Goal: Task Accomplishment & Management: Manage account settings

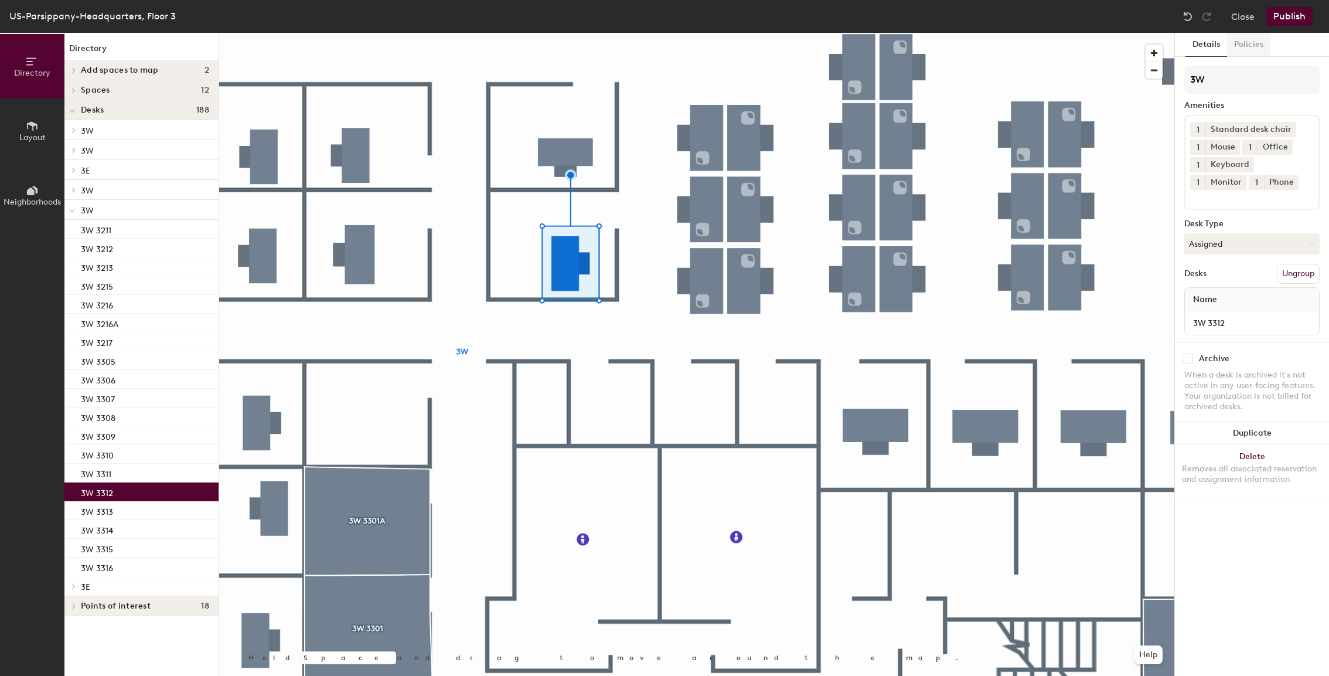
click at [1251, 47] on button "Policies" at bounding box center [1248, 45] width 43 height 24
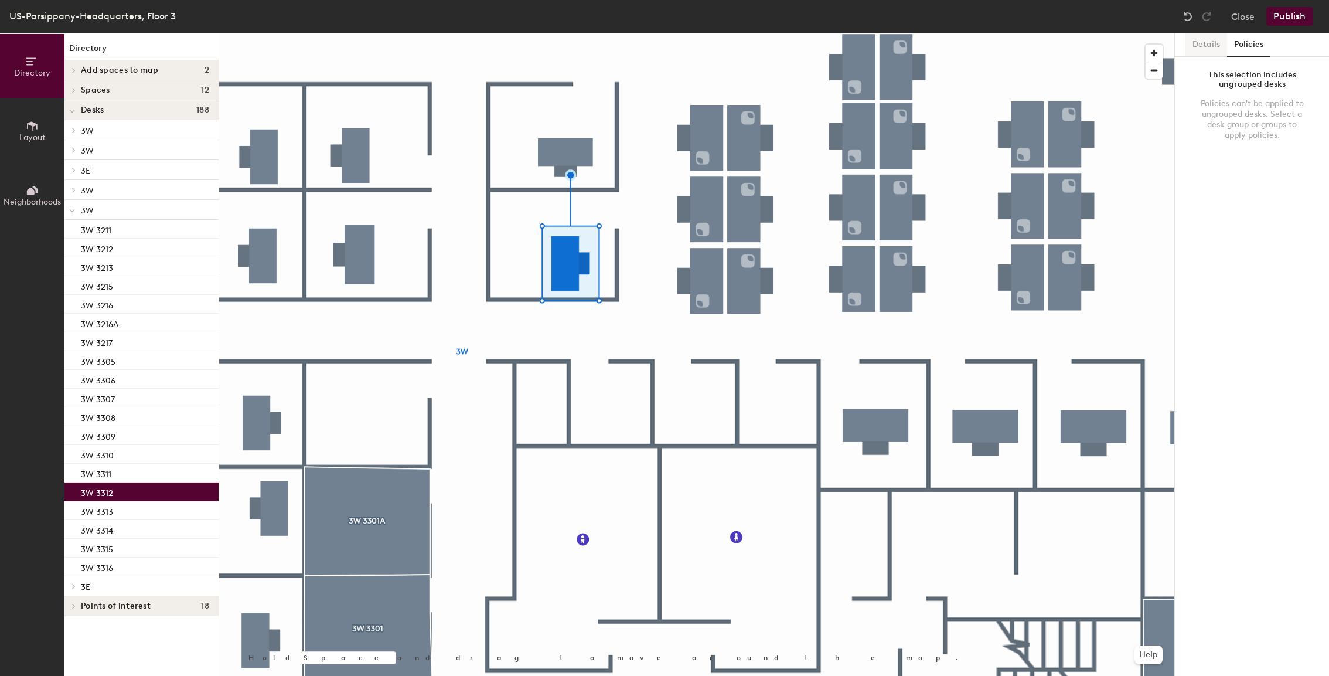
click at [1206, 41] on button "Details" at bounding box center [1206, 45] width 42 height 24
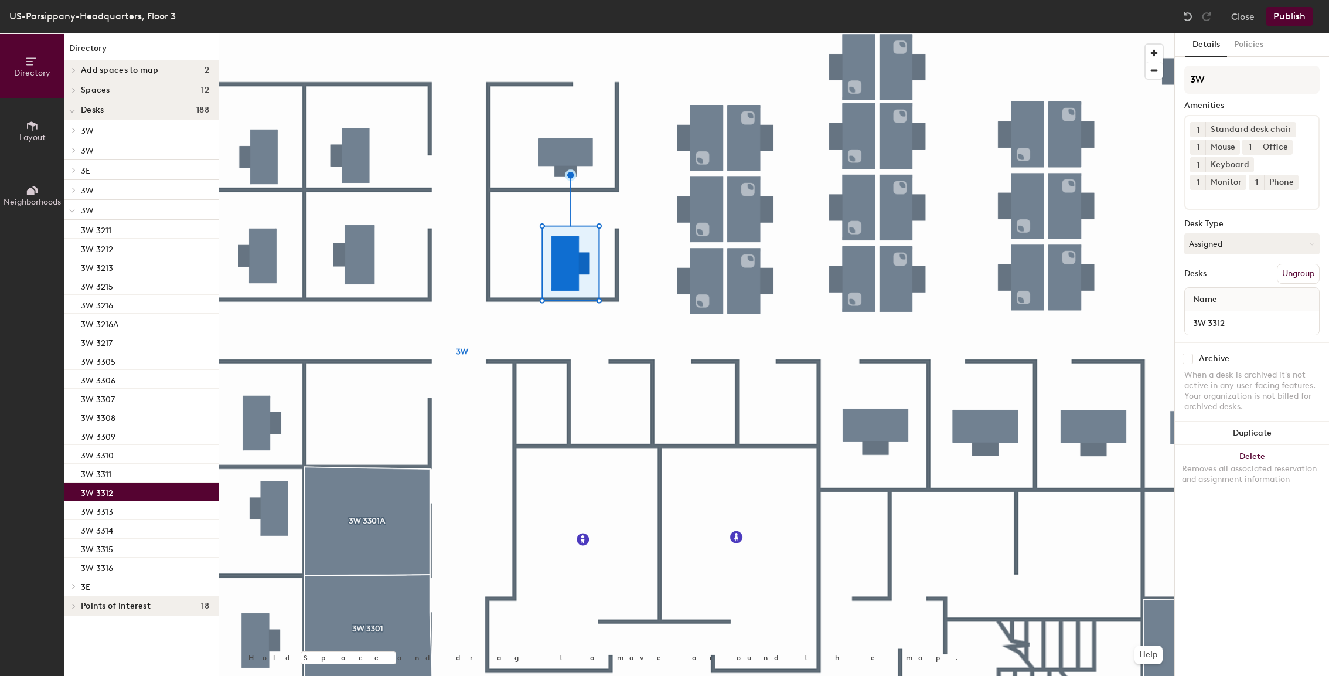
click at [107, 489] on p "3W 3312" at bounding box center [97, 491] width 32 height 13
click at [1244, 42] on button "Policies" at bounding box center [1248, 45] width 43 height 24
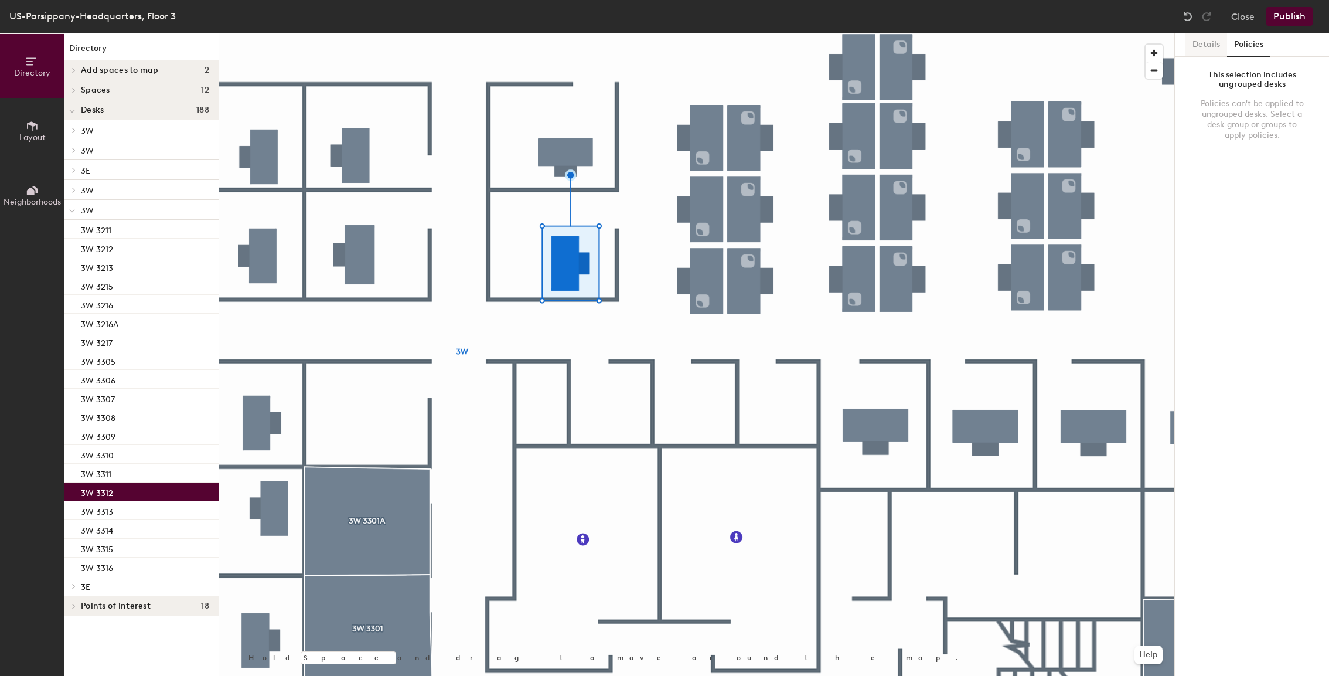
click at [1220, 43] on button "Details" at bounding box center [1206, 45] width 42 height 24
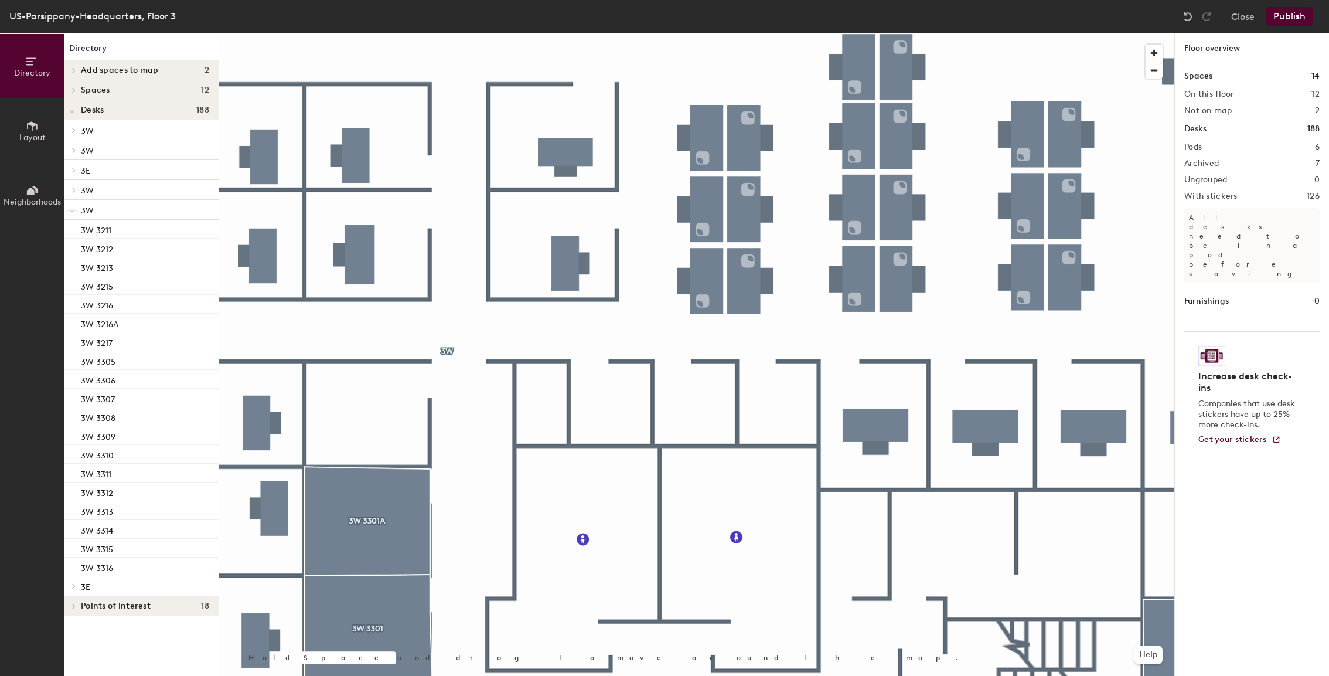
click at [78, 210] on div at bounding box center [71, 209] width 15 height 19
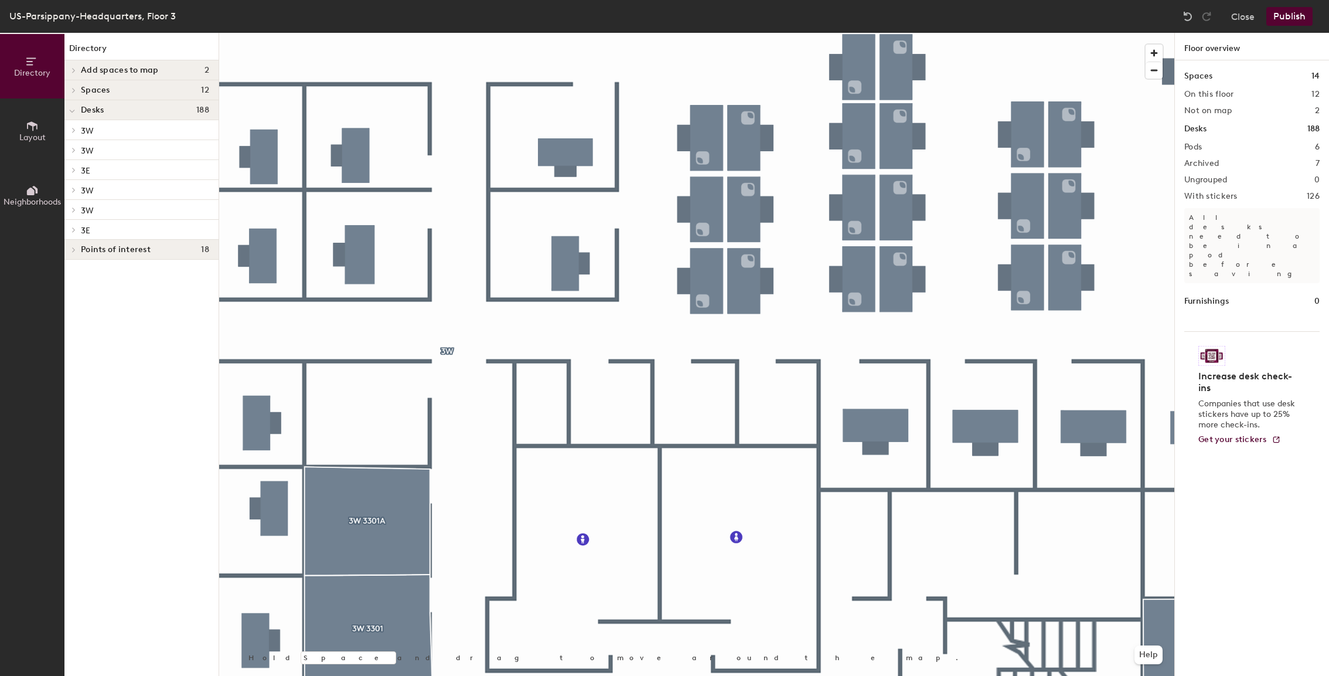
click at [78, 210] on div at bounding box center [73, 210] width 13 height 6
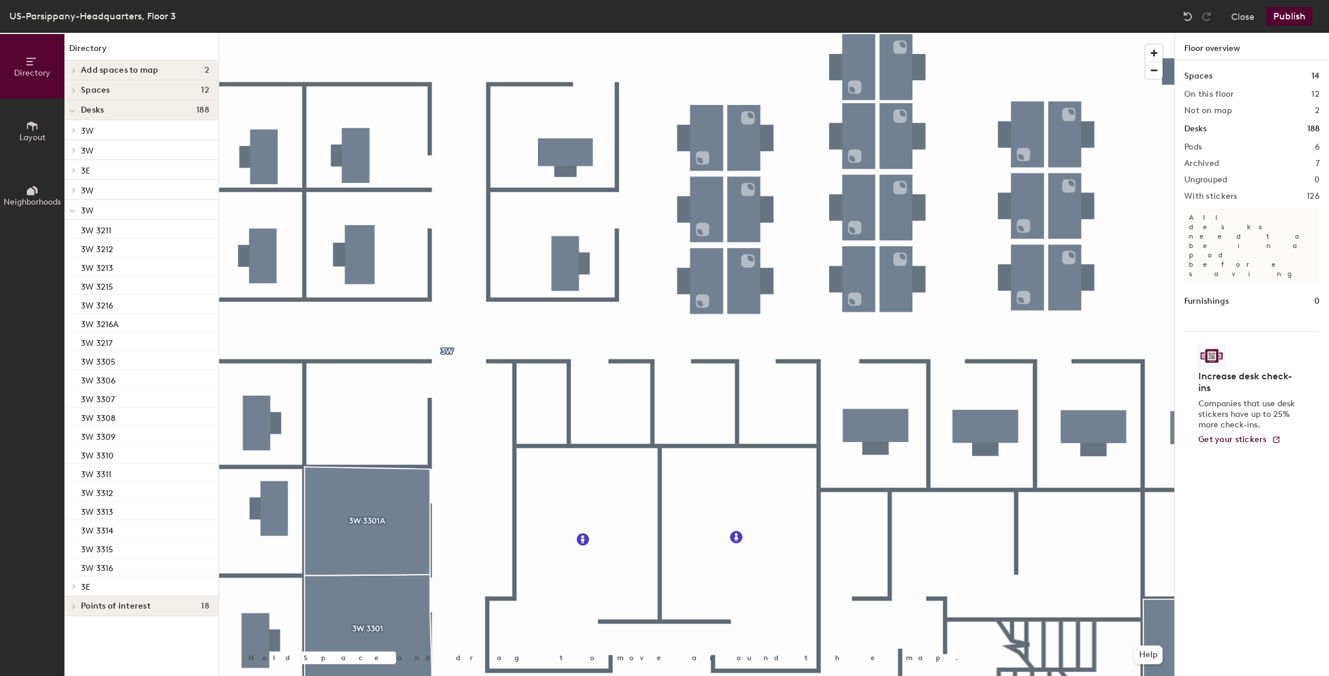
click at [78, 210] on div at bounding box center [71, 209] width 15 height 19
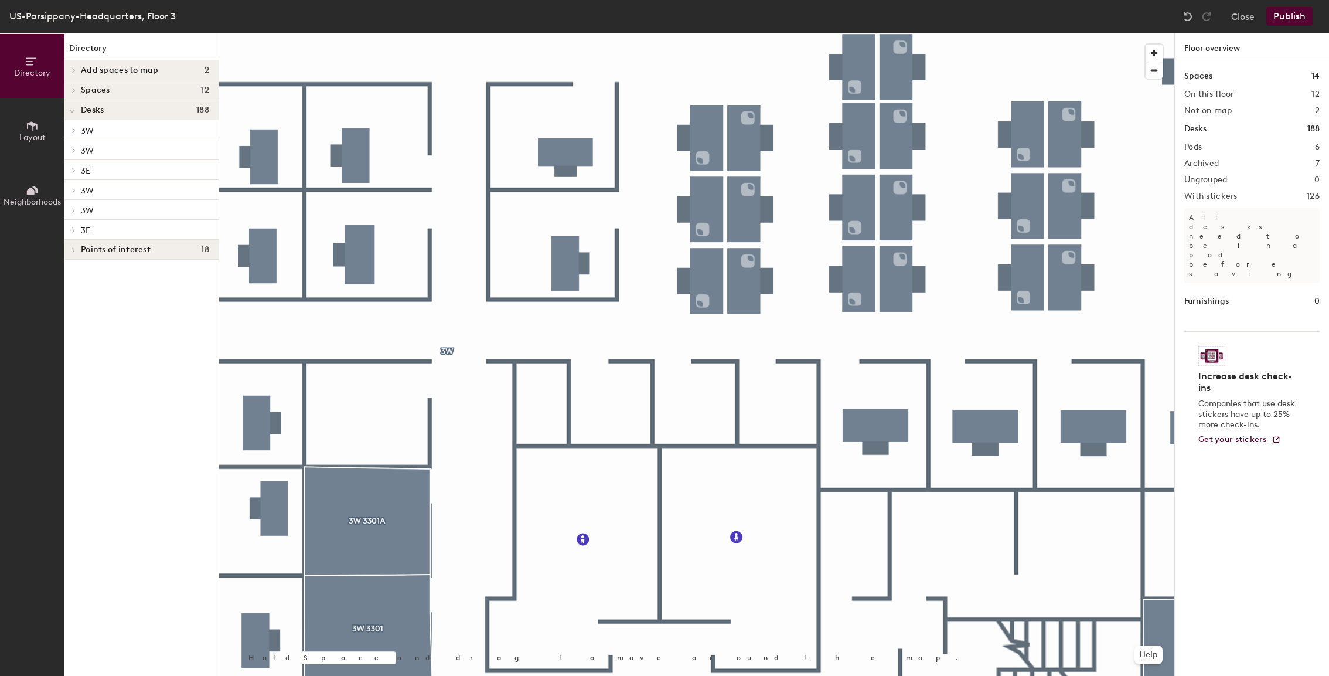
click at [90, 189] on span "3W" at bounding box center [87, 191] width 13 height 10
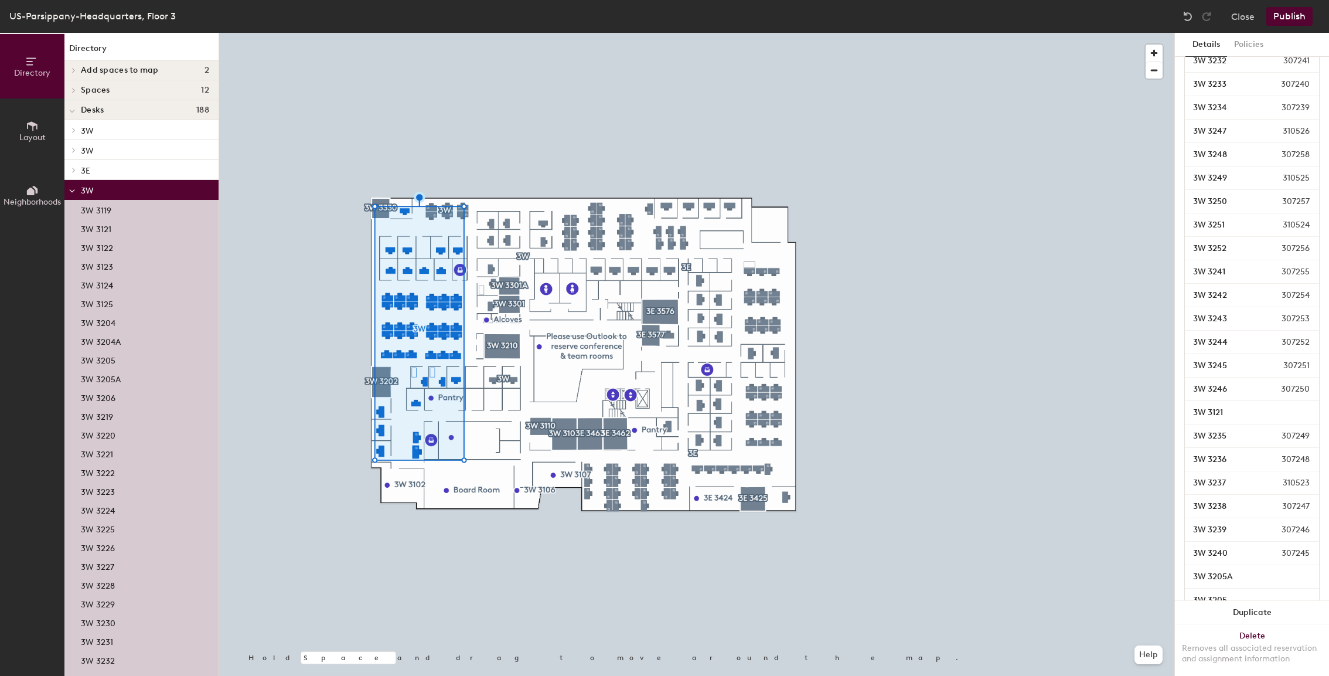
click at [77, 189] on div at bounding box center [71, 189] width 15 height 19
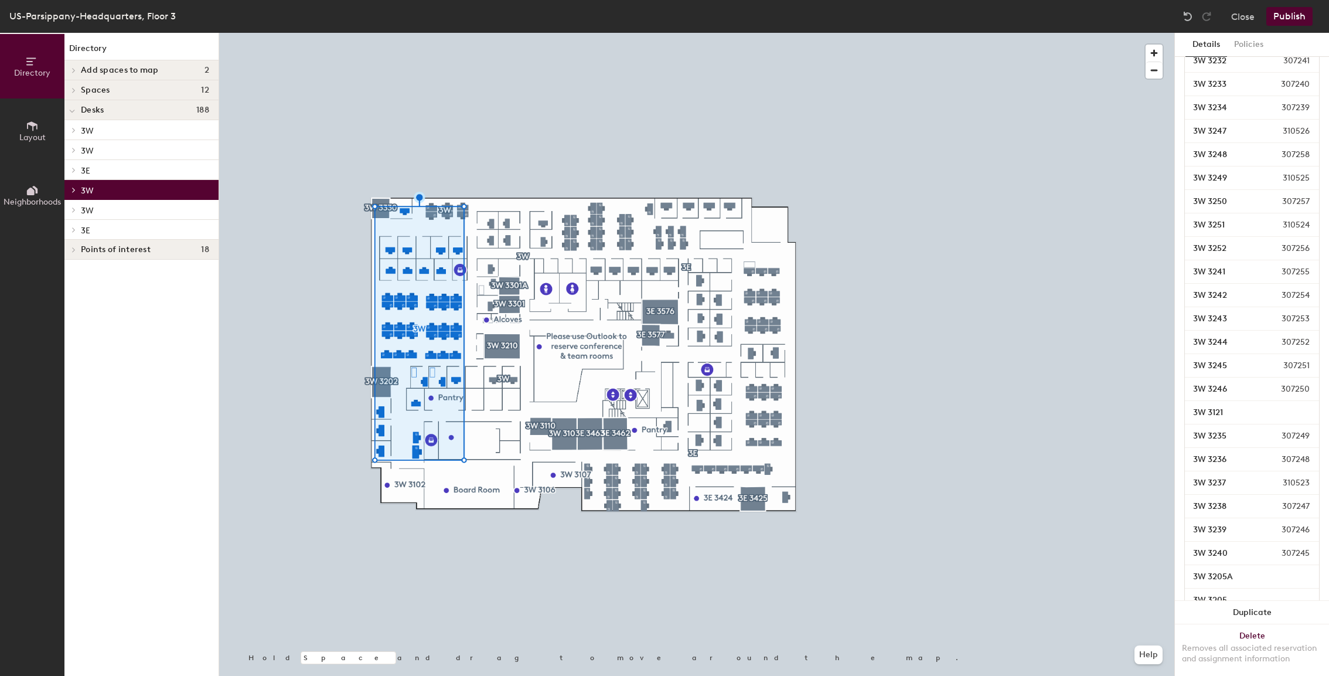
click at [73, 210] on icon at bounding box center [73, 210] width 5 height 6
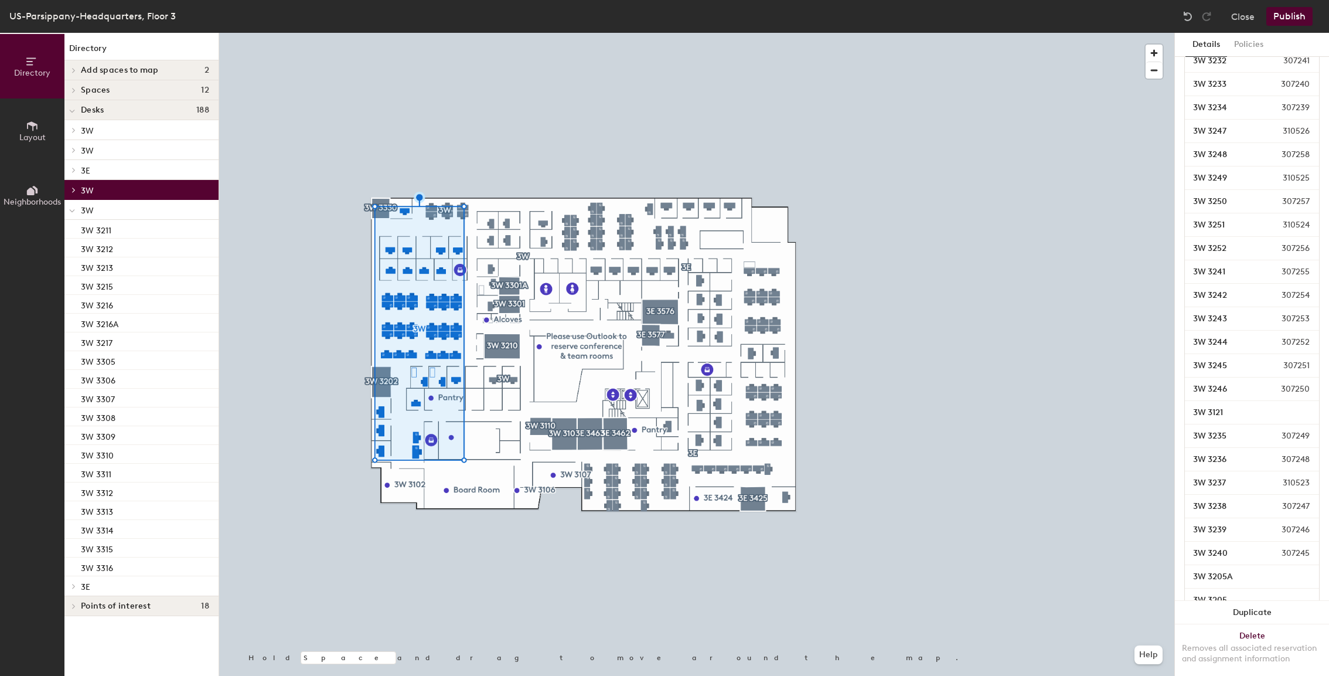
click at [73, 209] on icon at bounding box center [72, 211] width 6 height 5
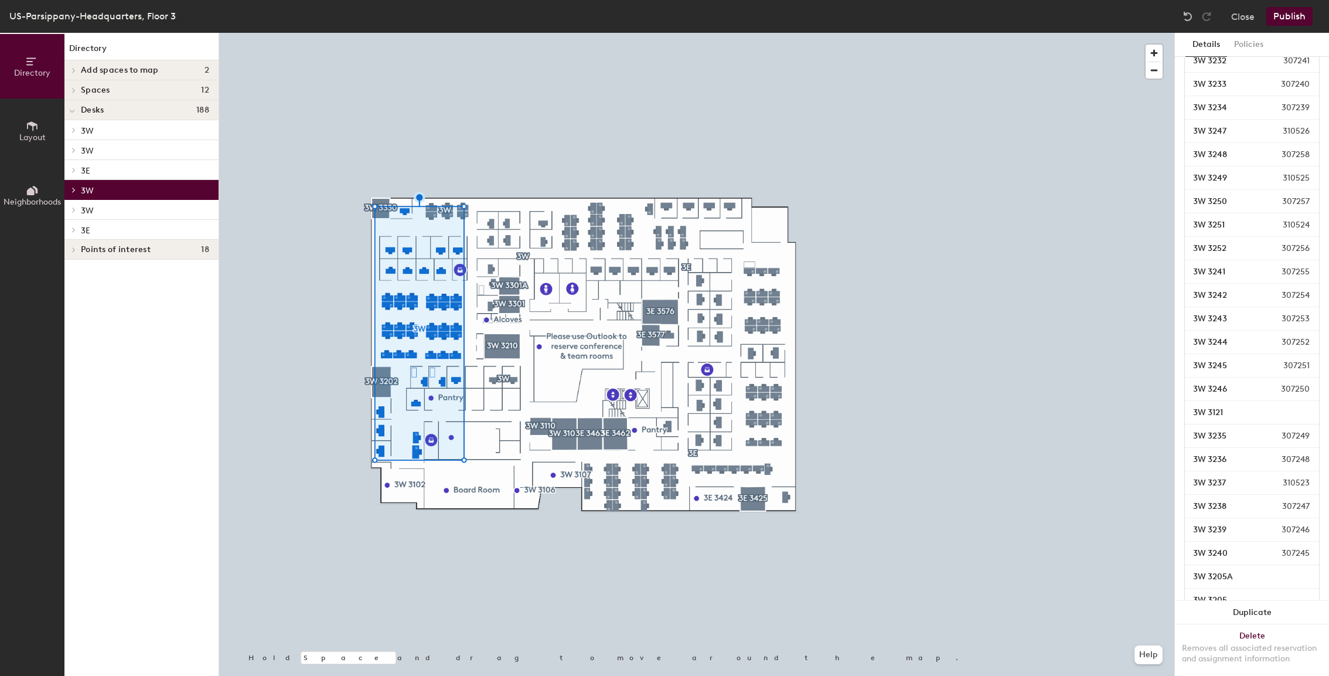
click at [73, 188] on icon at bounding box center [73, 190] width 5 height 6
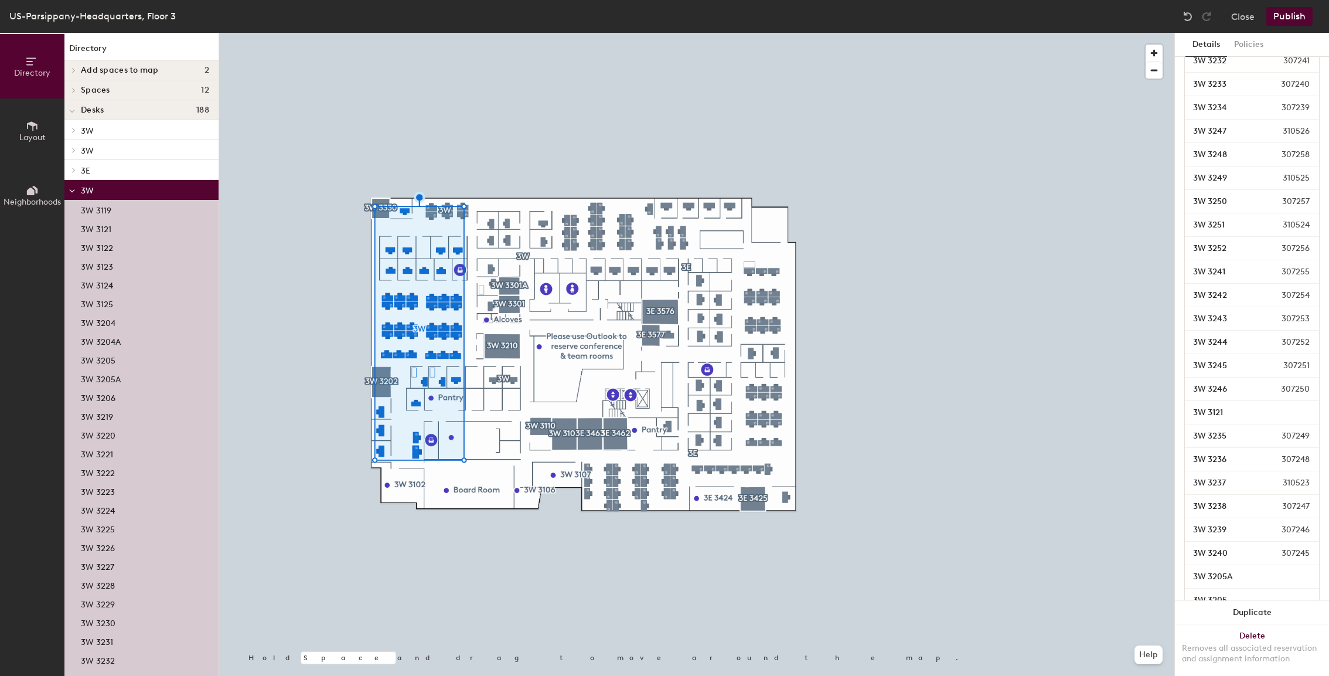
click at [73, 185] on div at bounding box center [72, 191] width 6 height 13
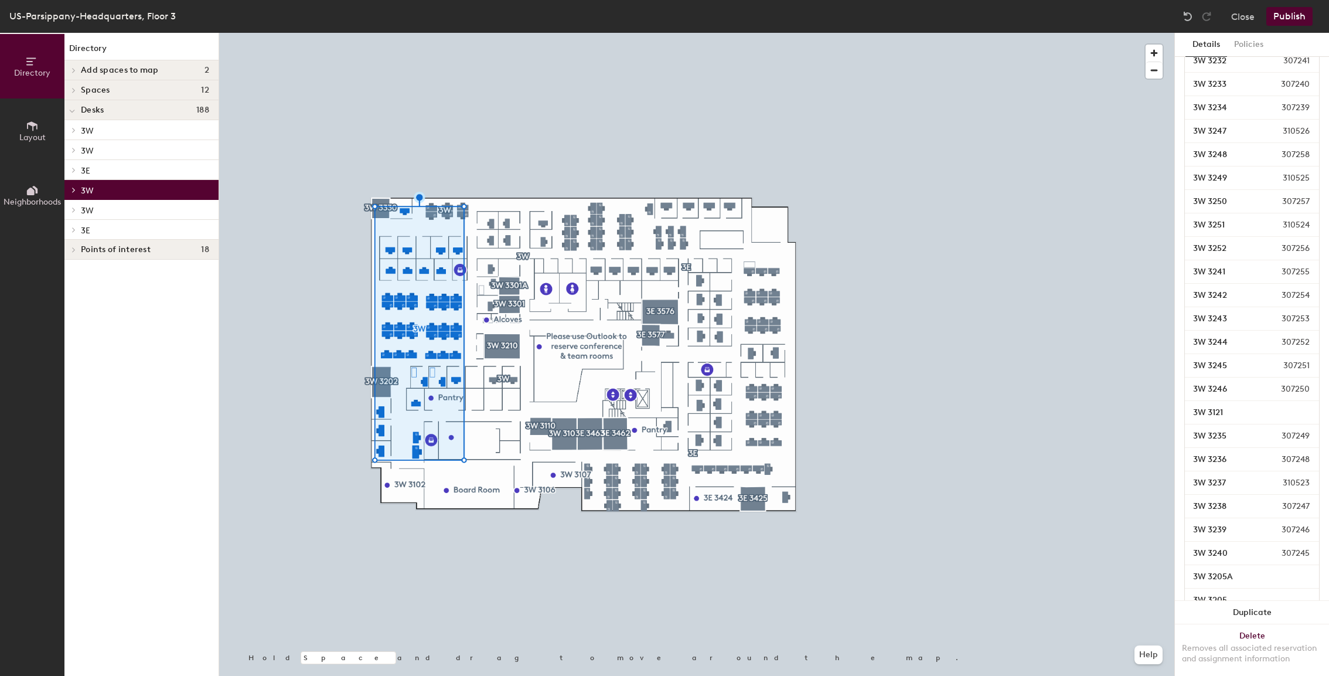
click at [73, 207] on icon at bounding box center [73, 210] width 5 height 6
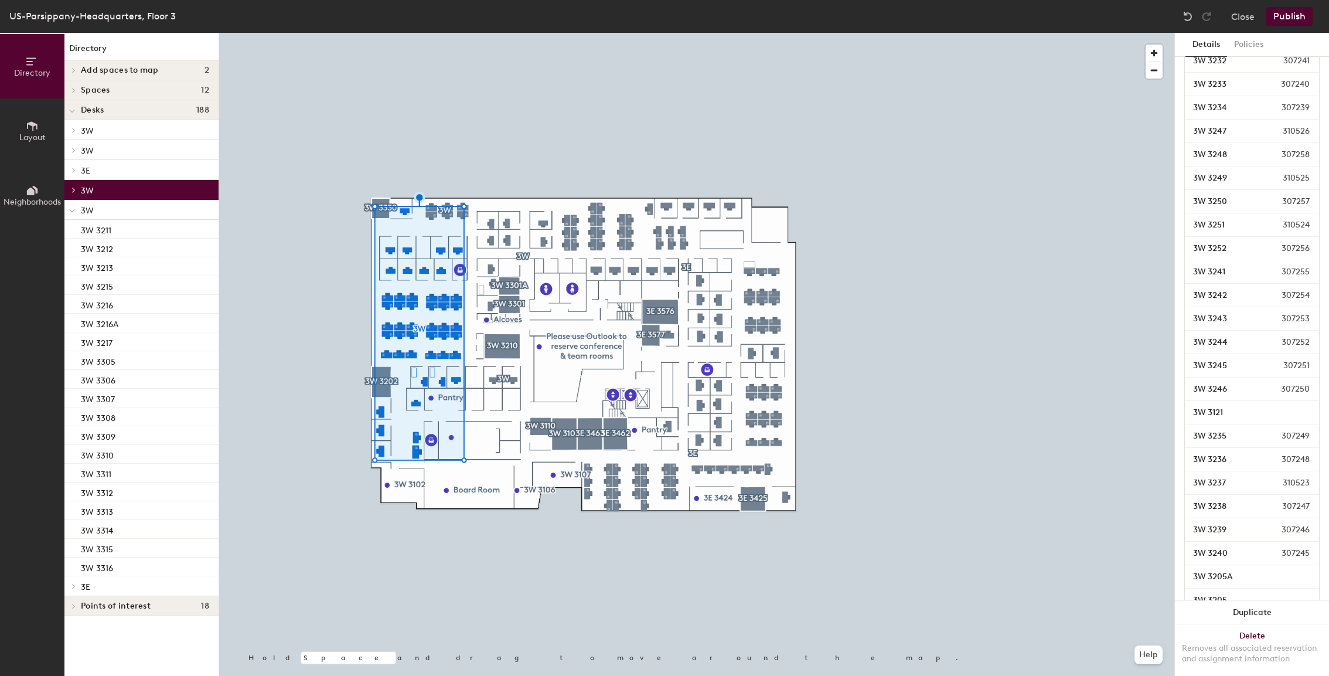
click at [73, 207] on span at bounding box center [72, 211] width 6 height 10
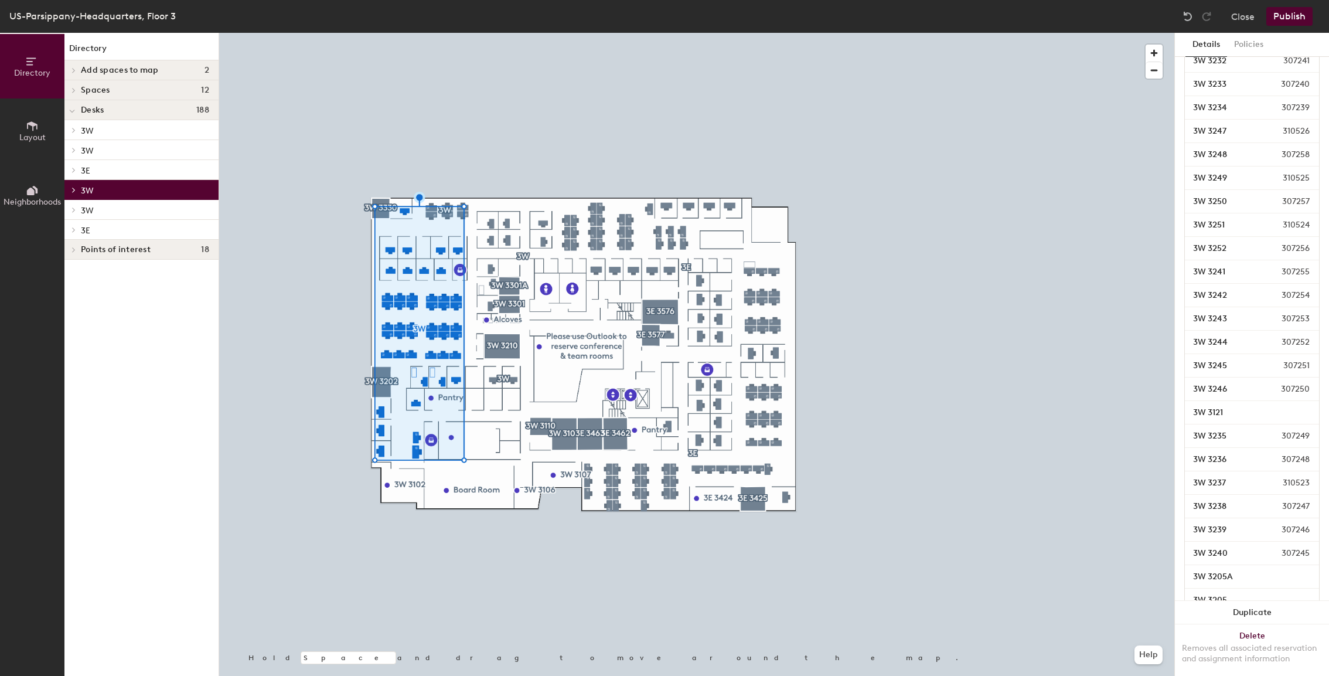
click at [73, 207] on icon at bounding box center [73, 210] width 5 height 6
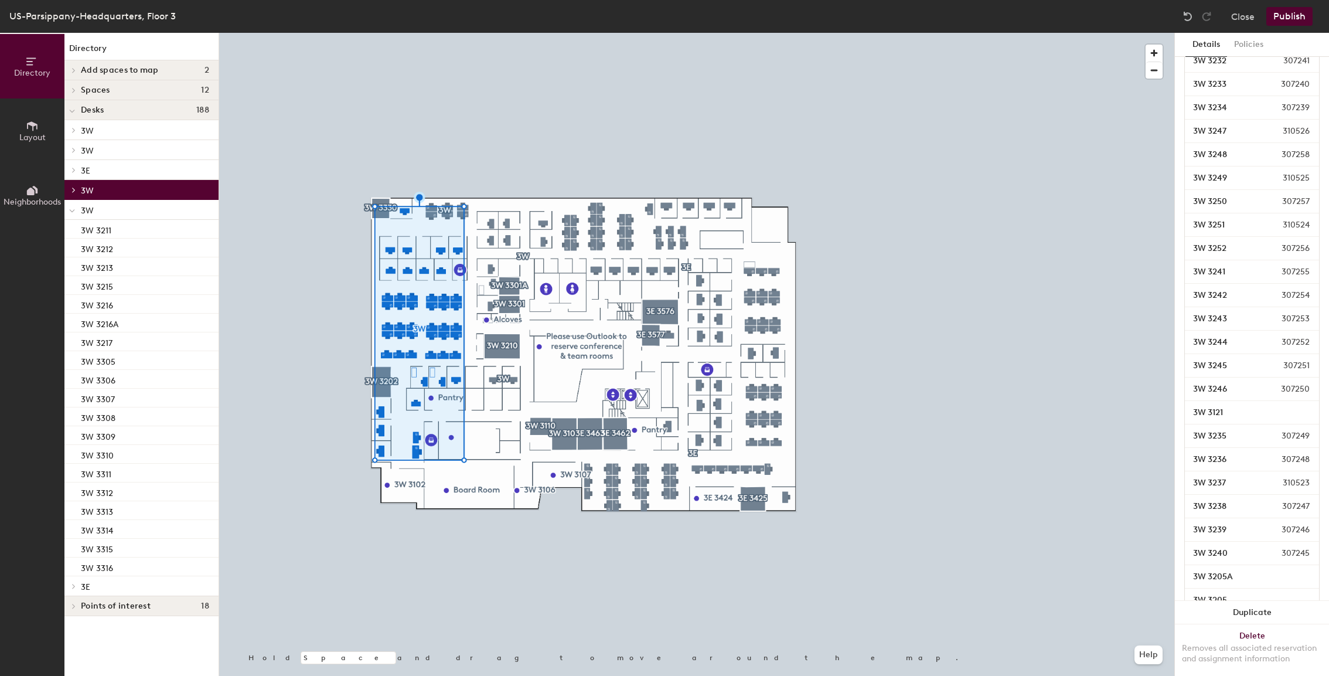
click at [95, 207] on p "3W" at bounding box center [145, 209] width 128 height 15
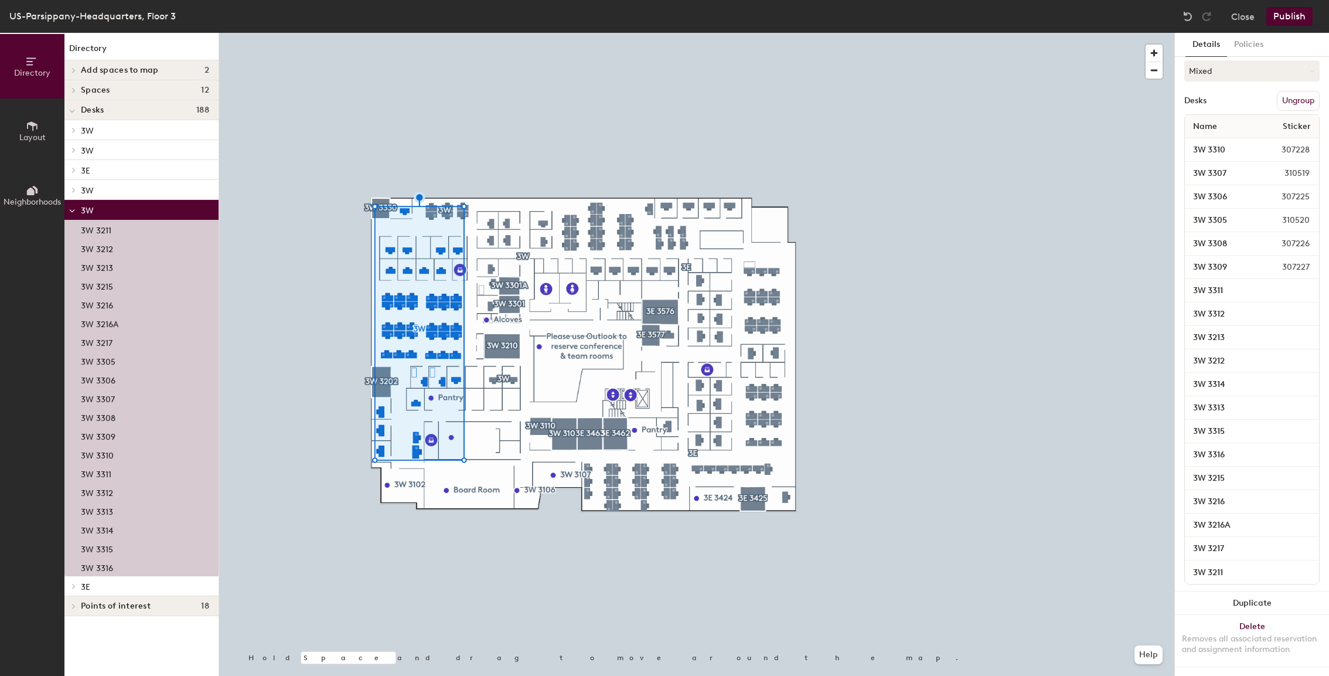
scroll to position [304, 0]
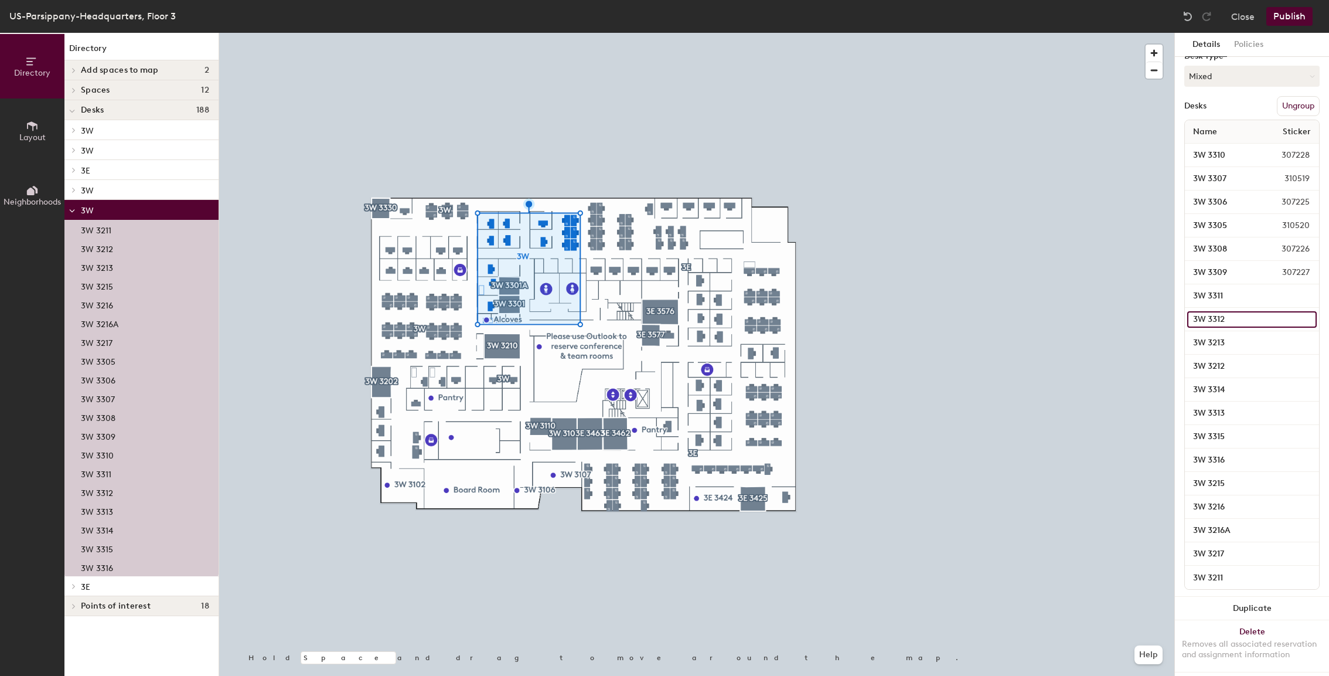
click at [1226, 311] on input "3W 3312" at bounding box center [1251, 319] width 129 height 16
click at [1243, 316] on input "3W 3312" at bounding box center [1251, 319] width 129 height 16
click at [1311, 298] on input "3W 3311" at bounding box center [1251, 296] width 129 height 16
click at [1319, 316] on div "Details Policies 3W Amenities 1 Cable TV 1 Double Office 1 VC Unit 1 Tempurpedi…" at bounding box center [1252, 354] width 154 height 643
click at [1306, 314] on input "3W 3312" at bounding box center [1251, 319] width 129 height 16
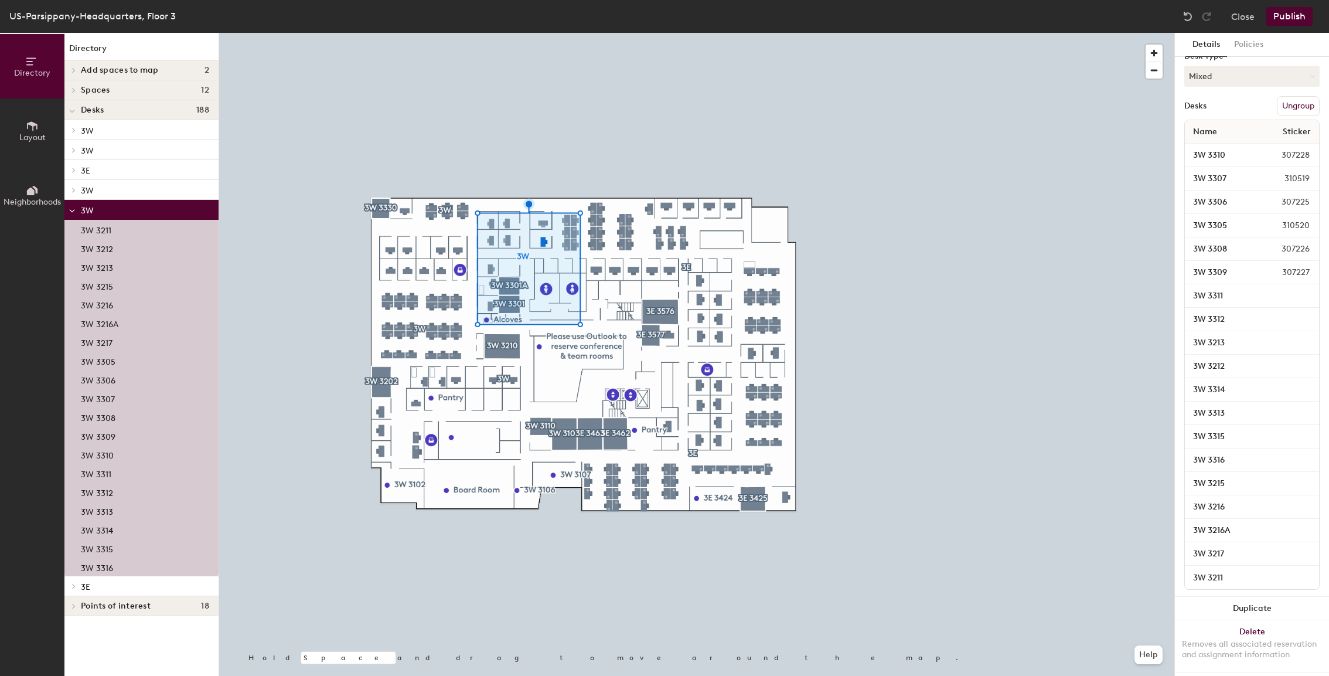
click at [1321, 316] on div "Details Policies 3W Amenities 1 Cable TV 1 Double Office 1 VC Unit 1 Tempurpedi…" at bounding box center [1252, 354] width 154 height 643
click at [22, 141] on span "Layout" at bounding box center [32, 137] width 26 height 10
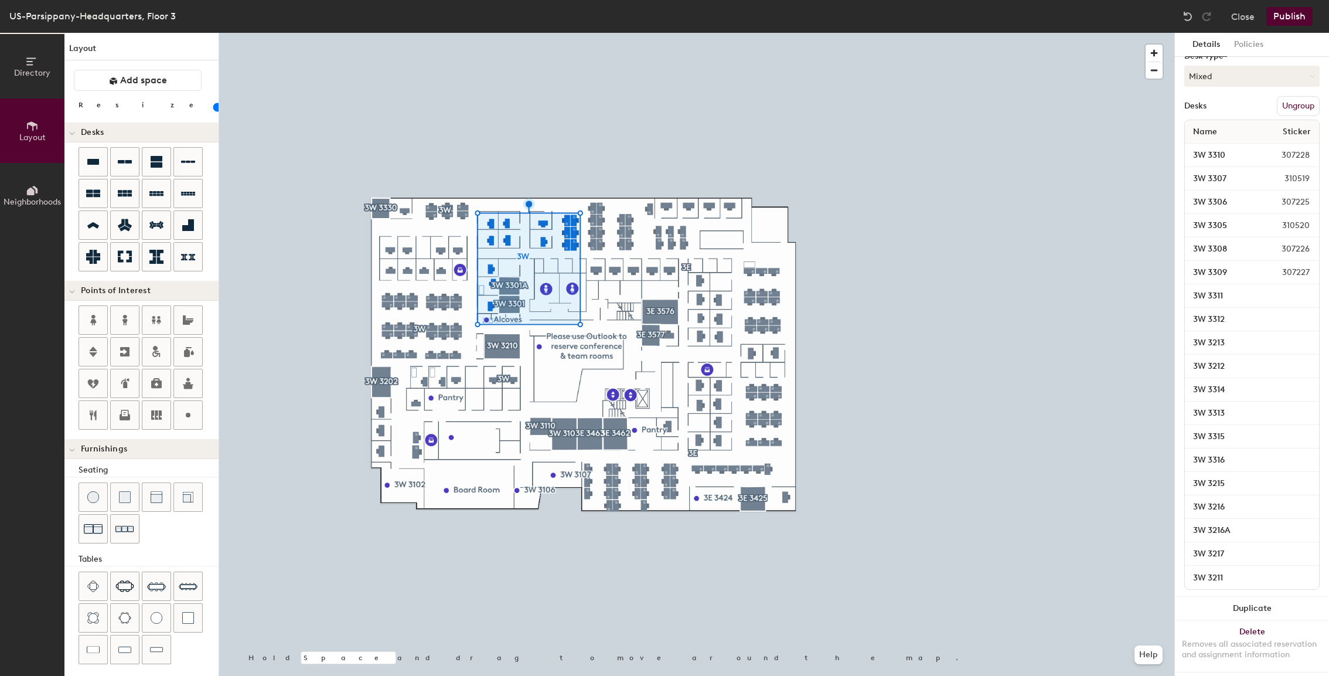
click at [41, 66] on button "Directory" at bounding box center [32, 66] width 64 height 64
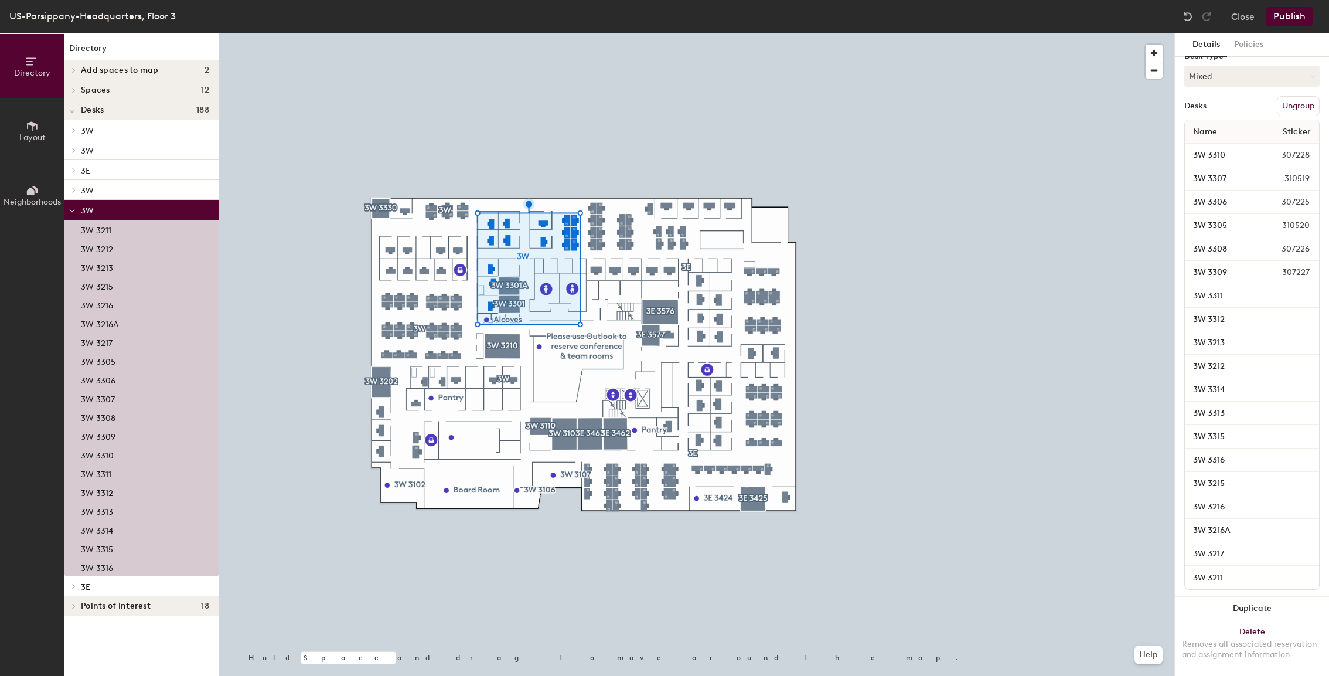
click at [77, 92] on span at bounding box center [73, 90] width 10 height 6
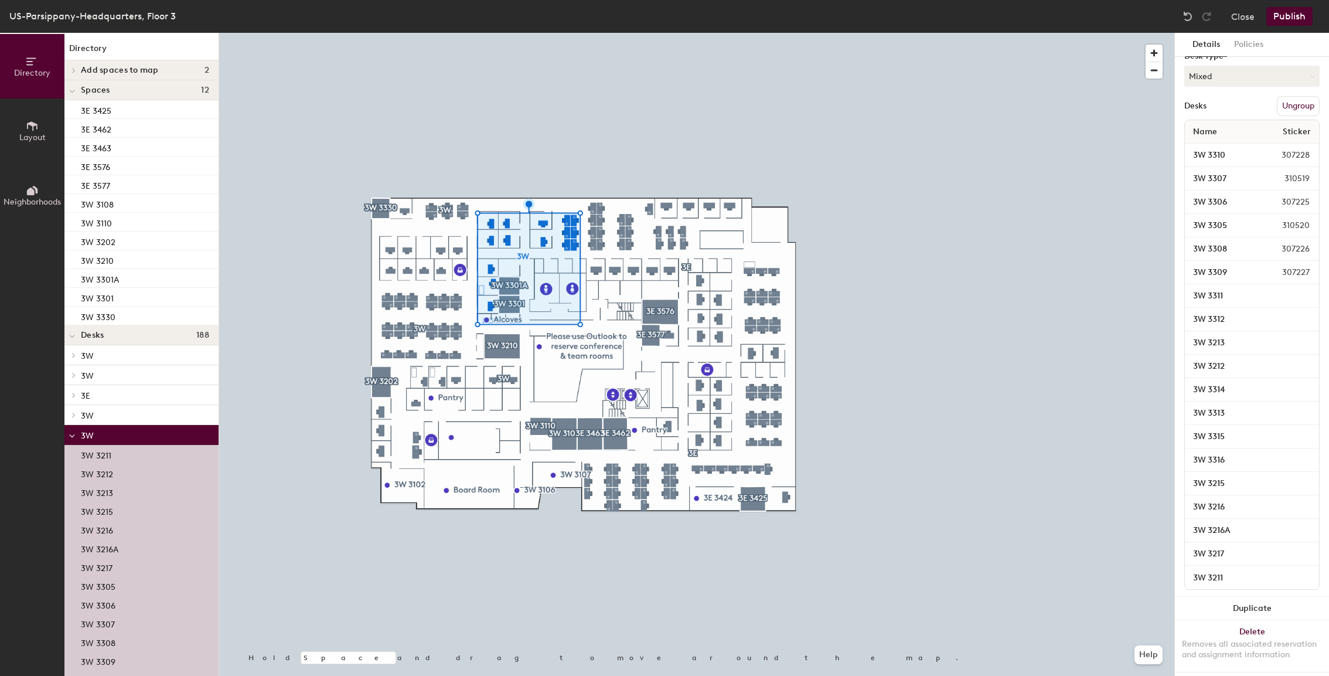
click at [77, 92] on div at bounding box center [71, 89] width 15 height 19
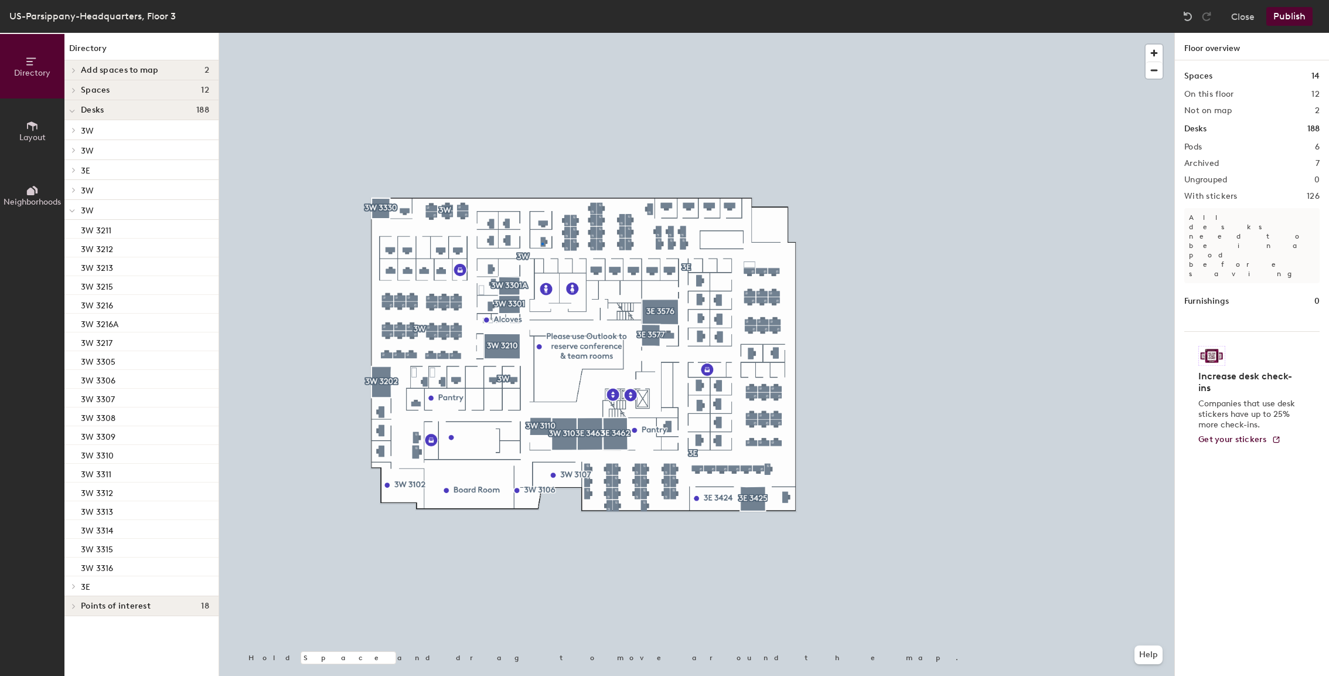
click at [541, 33] on div at bounding box center [696, 33] width 955 height 0
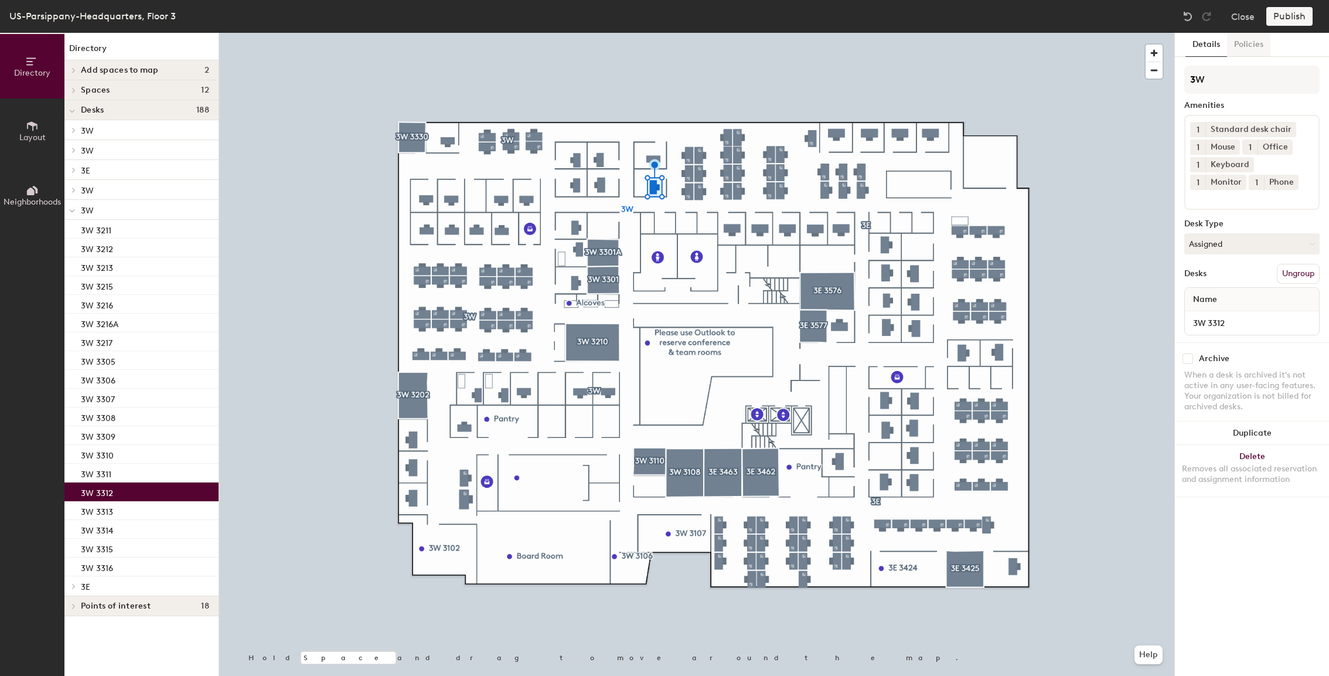
click at [1263, 48] on button "Policies" at bounding box center [1248, 45] width 43 height 24
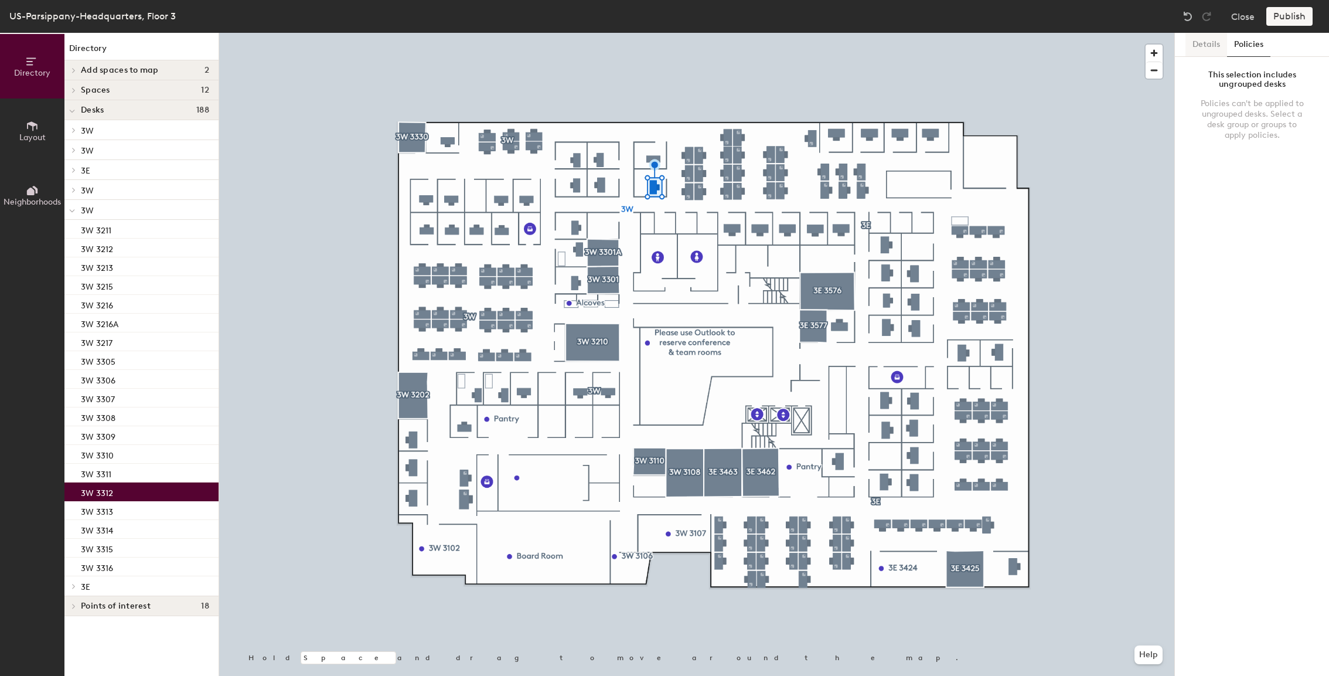
click at [1210, 49] on button "Details" at bounding box center [1206, 45] width 42 height 24
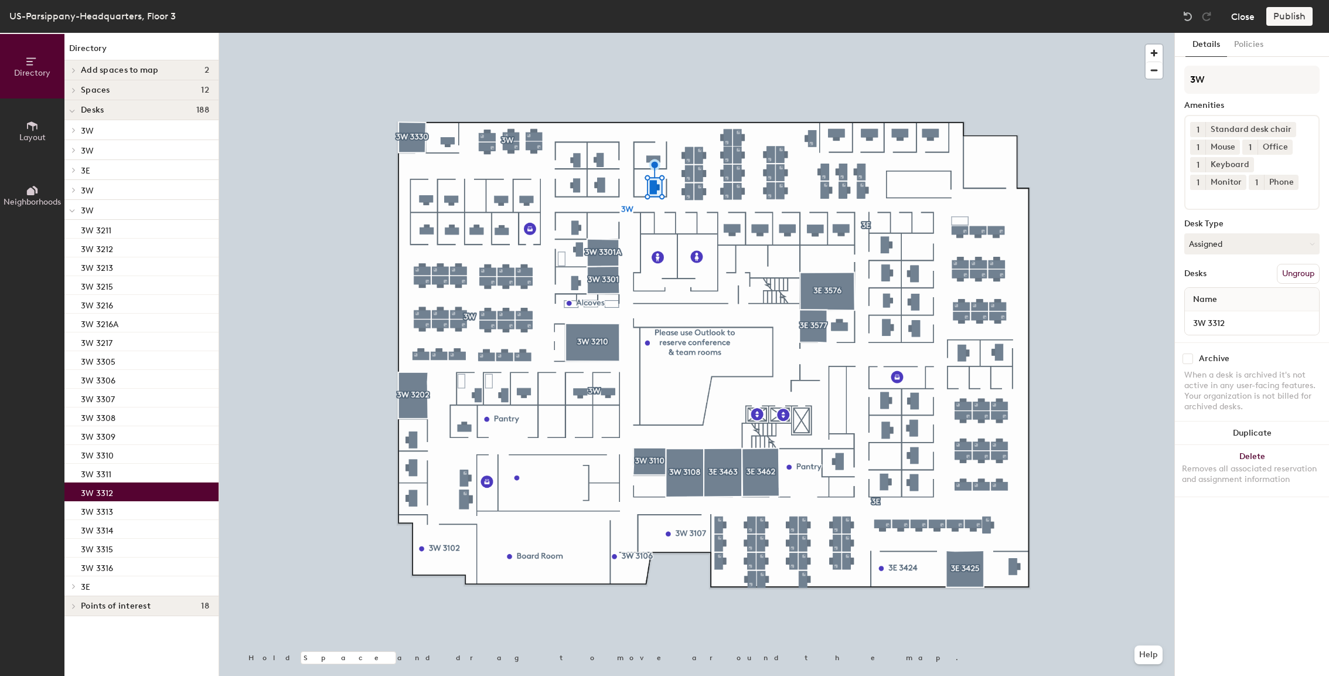
click at [1250, 14] on button "Close" at bounding box center [1242, 16] width 23 height 19
click at [1251, 48] on button "Policies" at bounding box center [1248, 45] width 43 height 24
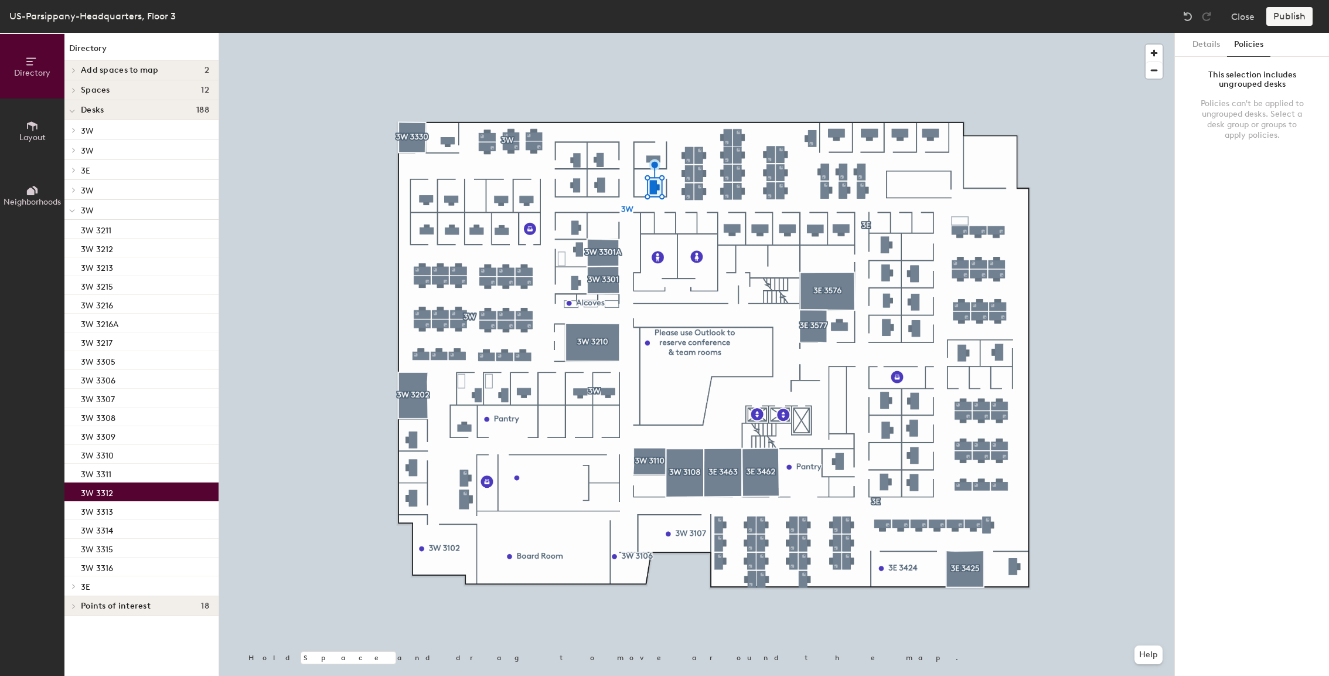
click at [88, 211] on span "3W" at bounding box center [87, 211] width 13 height 10
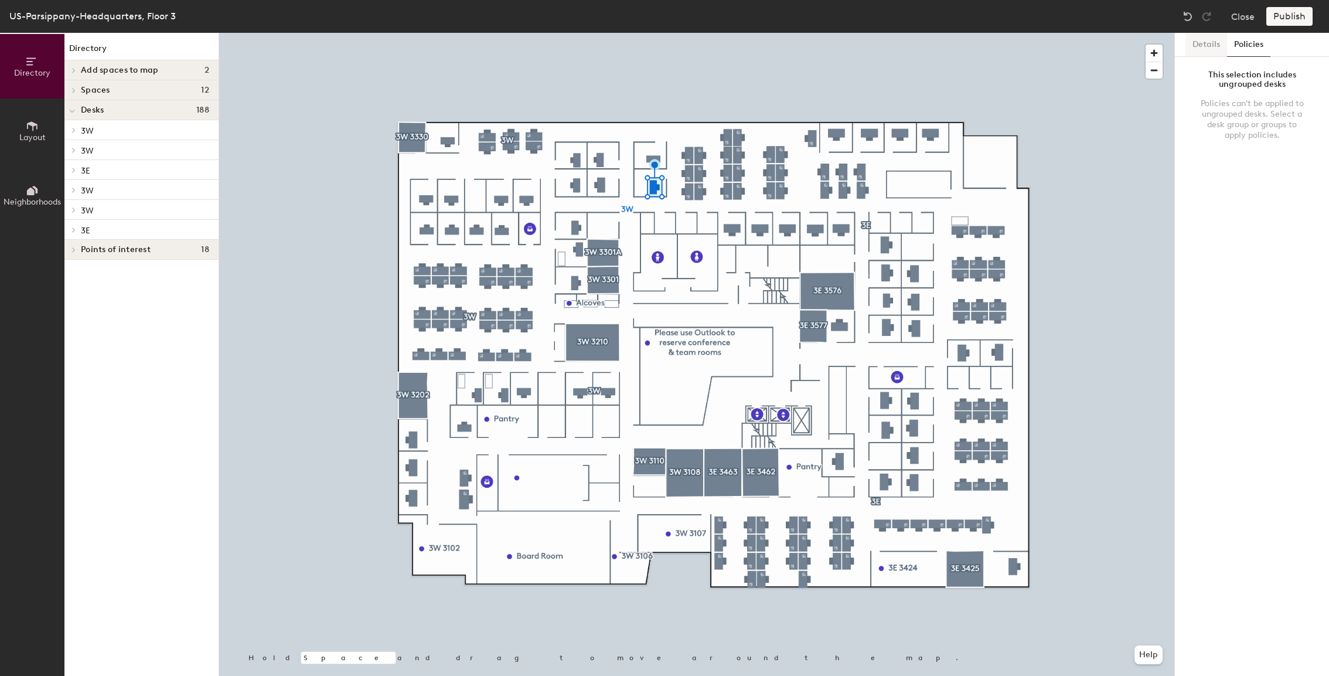
click at [1201, 43] on button "Details" at bounding box center [1206, 45] width 42 height 24
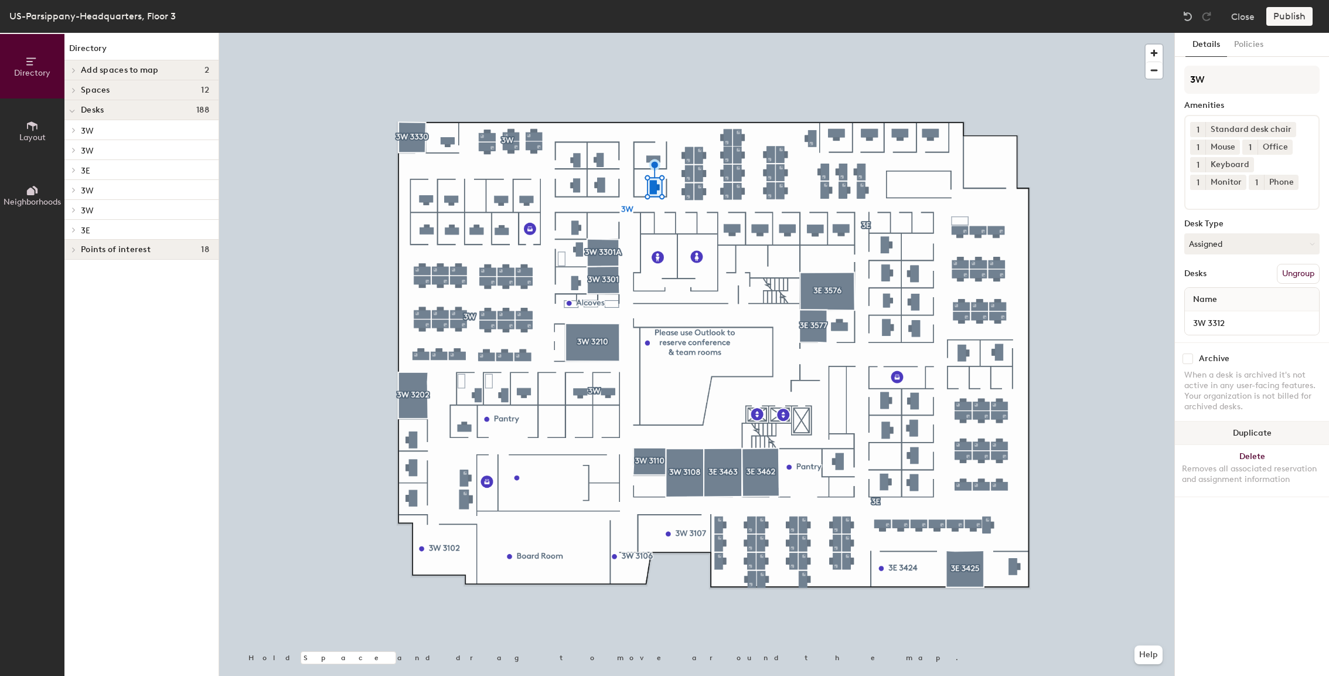
click at [1240, 433] on button "Duplicate" at bounding box center [1252, 432] width 154 height 23
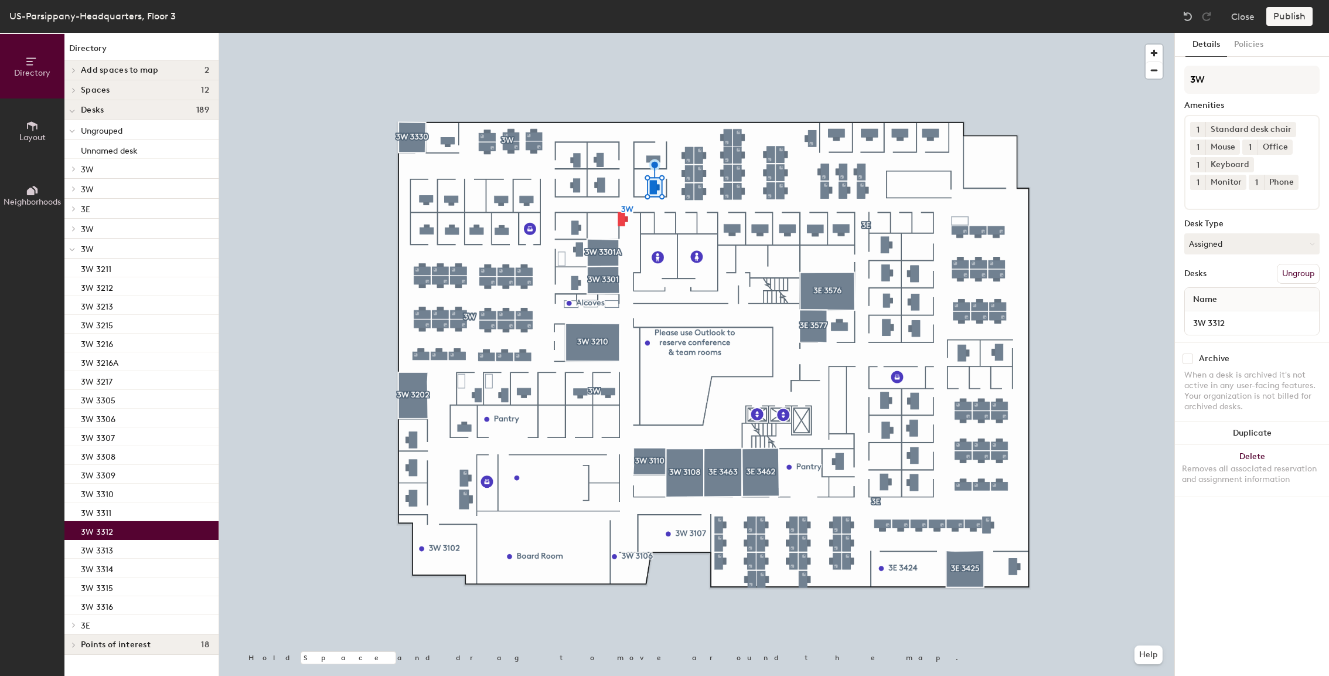
click at [1187, 359] on input "checkbox" at bounding box center [1187, 358] width 11 height 11
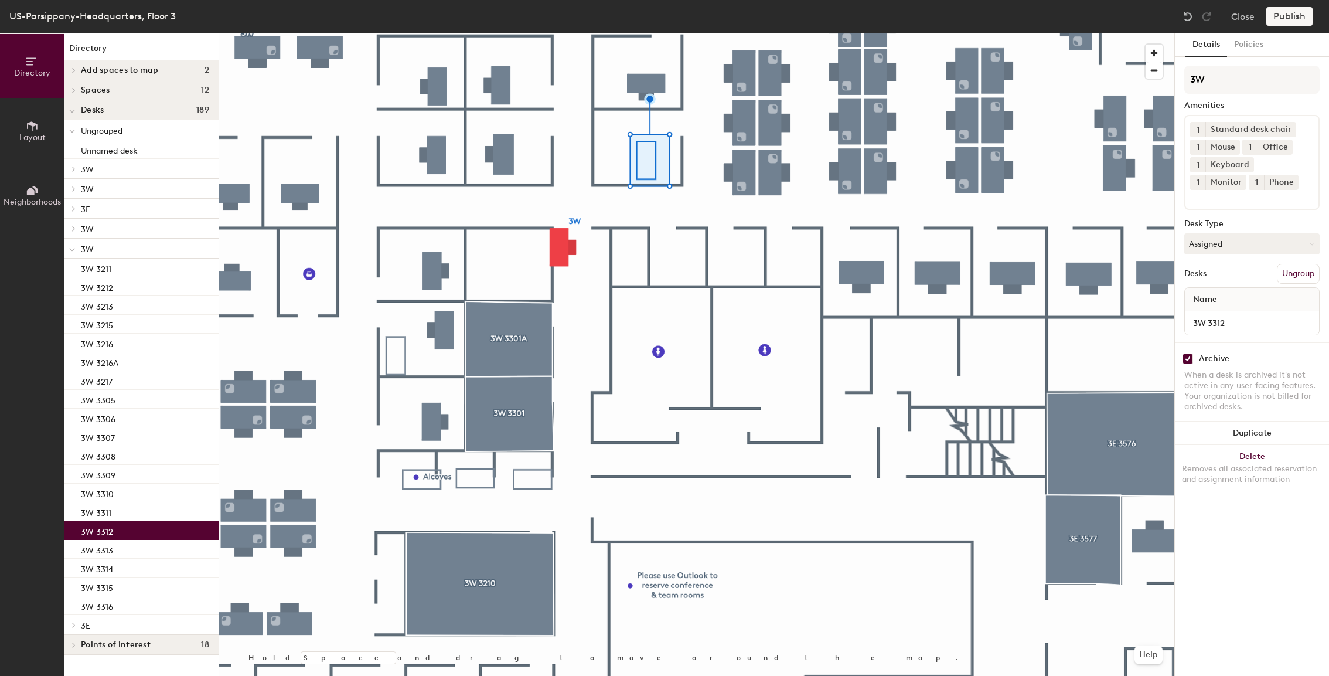
checkbox input "false"
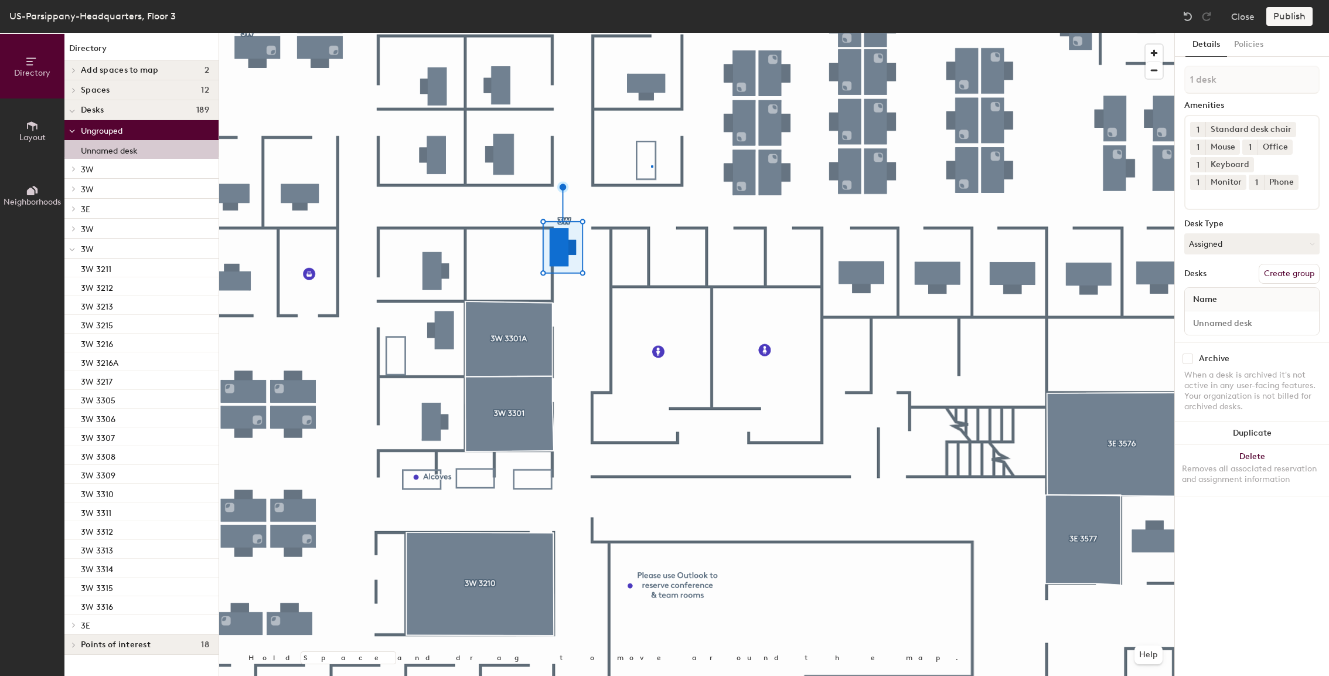
click at [651, 33] on div at bounding box center [696, 33] width 955 height 0
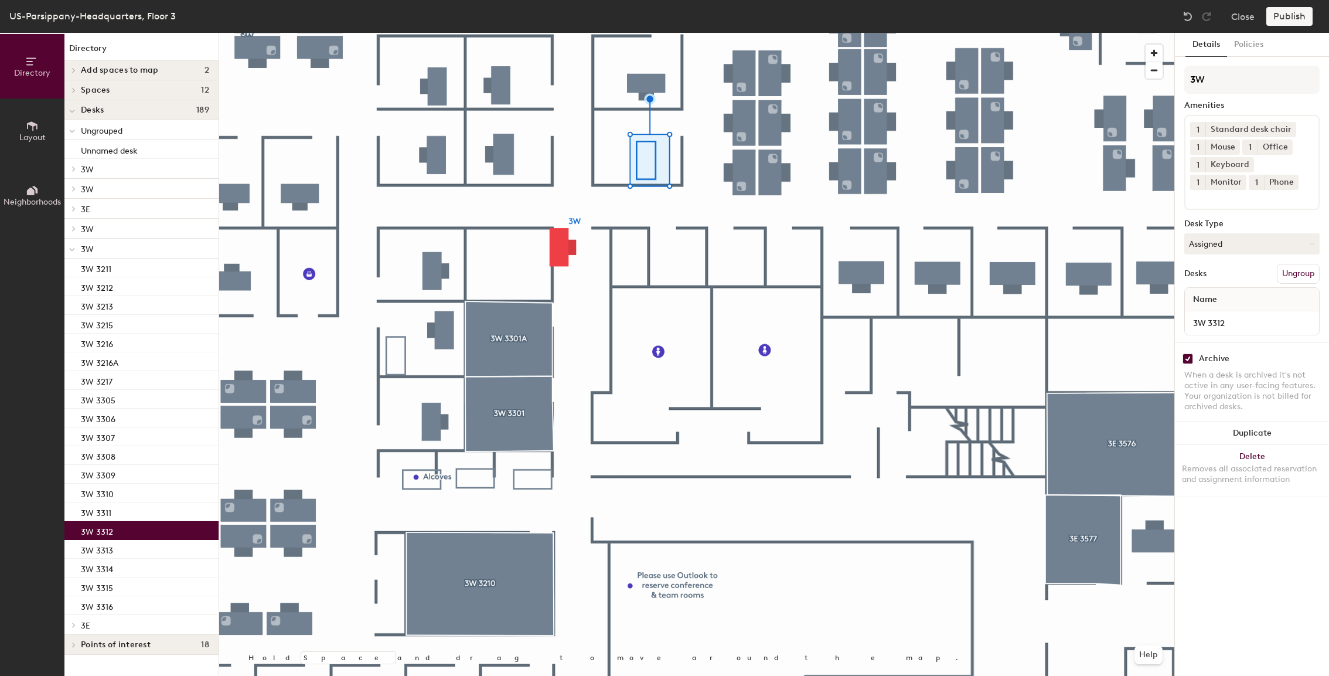
click at [1188, 356] on input "checkbox" at bounding box center [1187, 358] width 11 height 11
checkbox input "false"
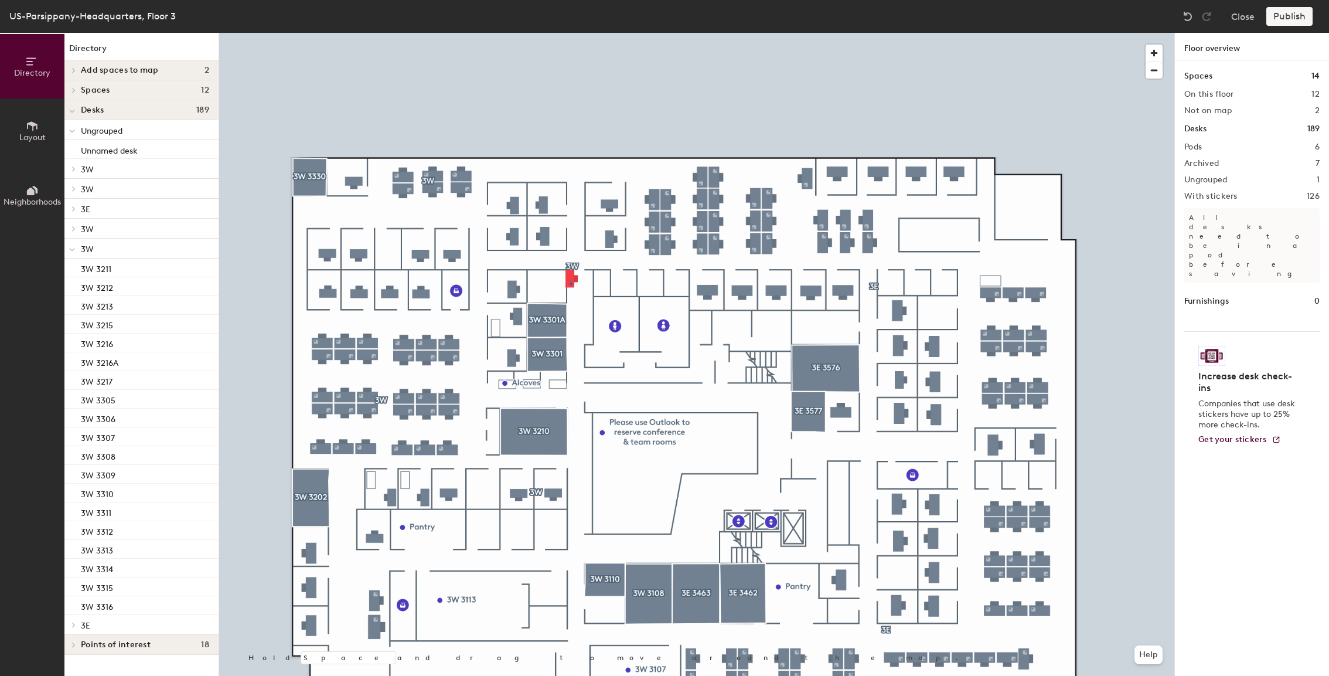
click at [570, 33] on div at bounding box center [696, 33] width 955 height 0
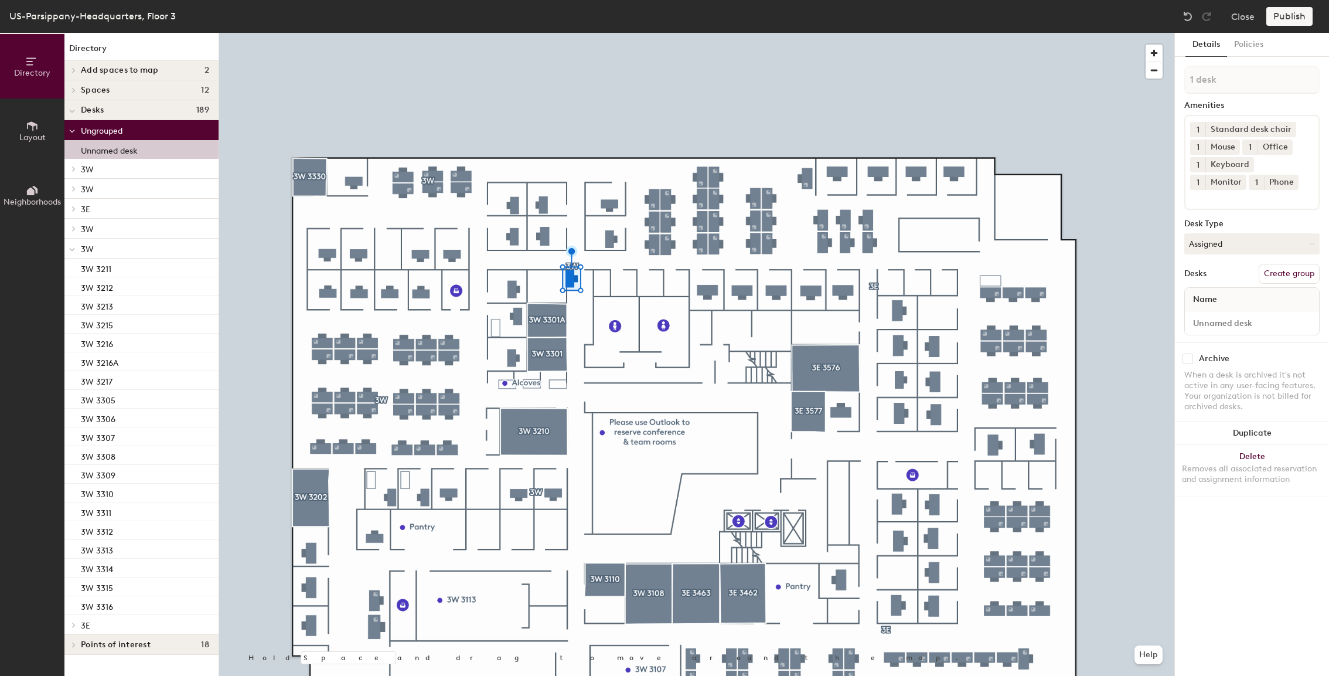
click at [275, 121] on div "Directory Layout Neighborhoods Directory Add spaces to map 2 3E 3424 3W 3115 Sp…" at bounding box center [664, 354] width 1329 height 643
click at [1233, 45] on button "Policies" at bounding box center [1248, 45] width 43 height 24
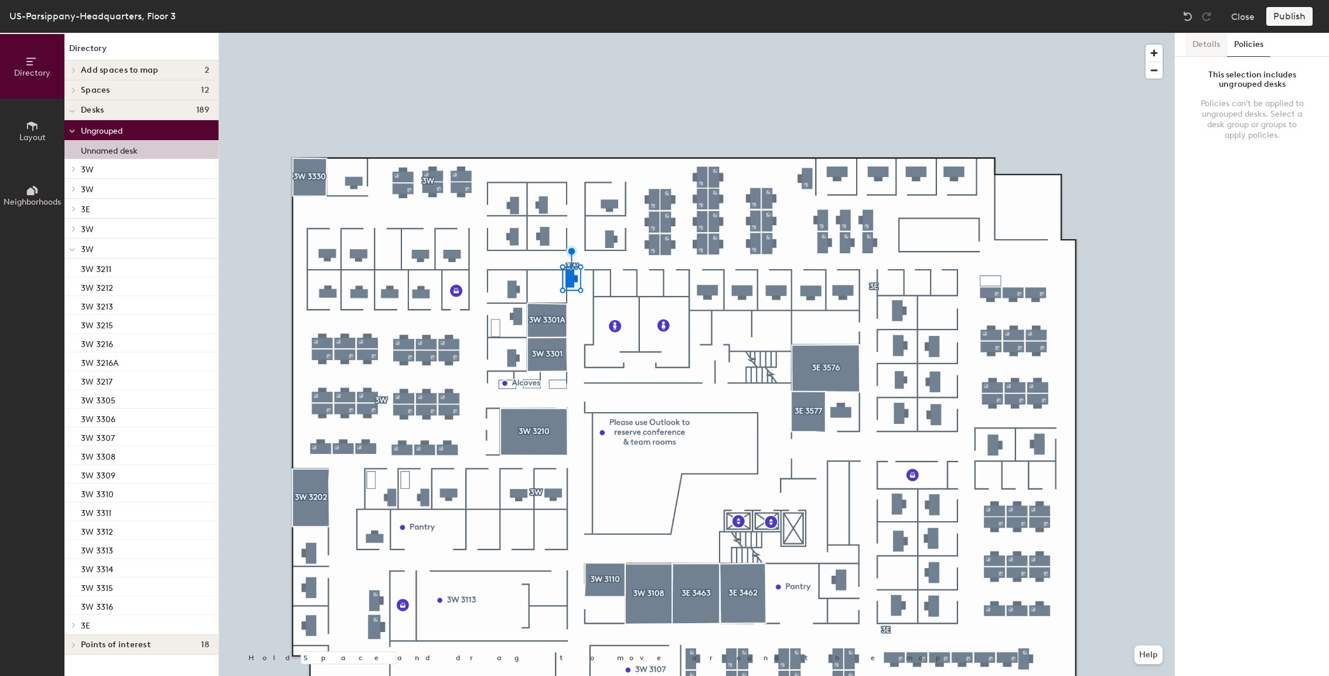
click at [1189, 43] on button "Details" at bounding box center [1206, 45] width 42 height 24
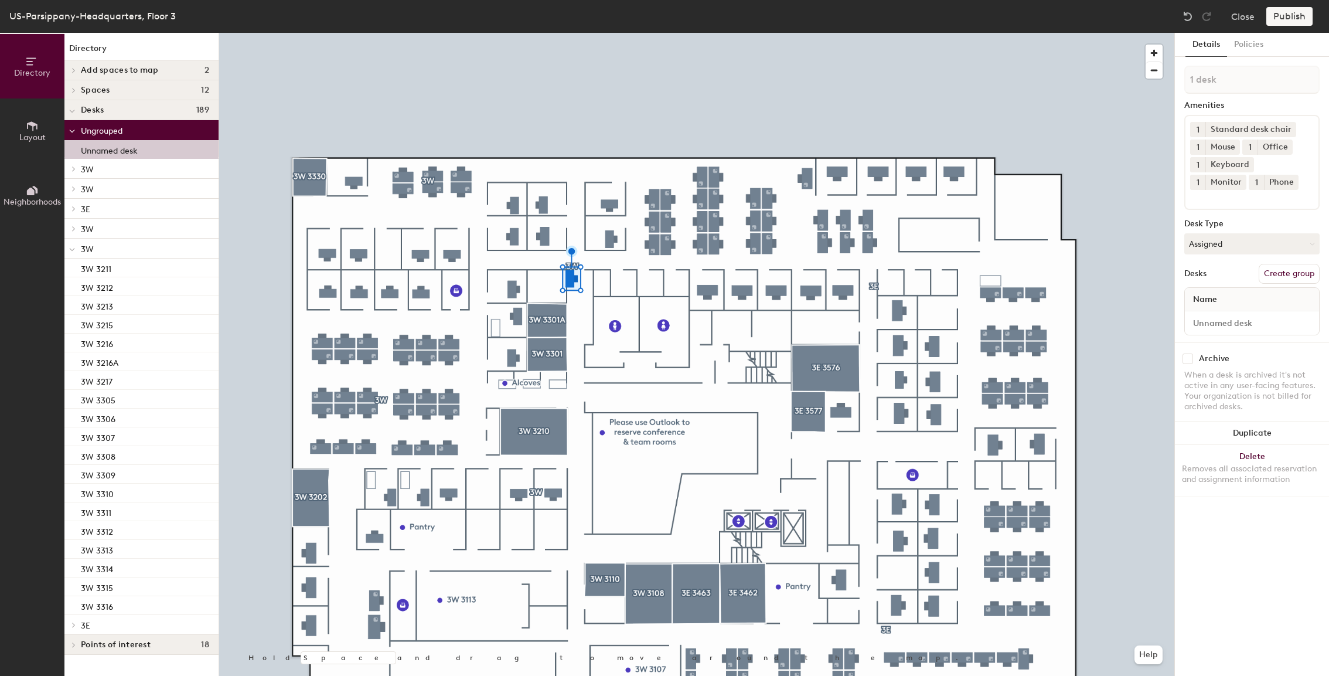
drag, startPoint x: 110, startPoint y: 149, endPoint x: 112, endPoint y: 217, distance: 68.0
click at [112, 219] on div "Ungrouped Unnamed desk 3W 3W 3208 3W 3209 3W 3W 3322 3W 3323 3W 3324 3W 3325 3W…" at bounding box center [141, 377] width 154 height 514
click at [24, 121] on button "Layout" at bounding box center [32, 130] width 64 height 64
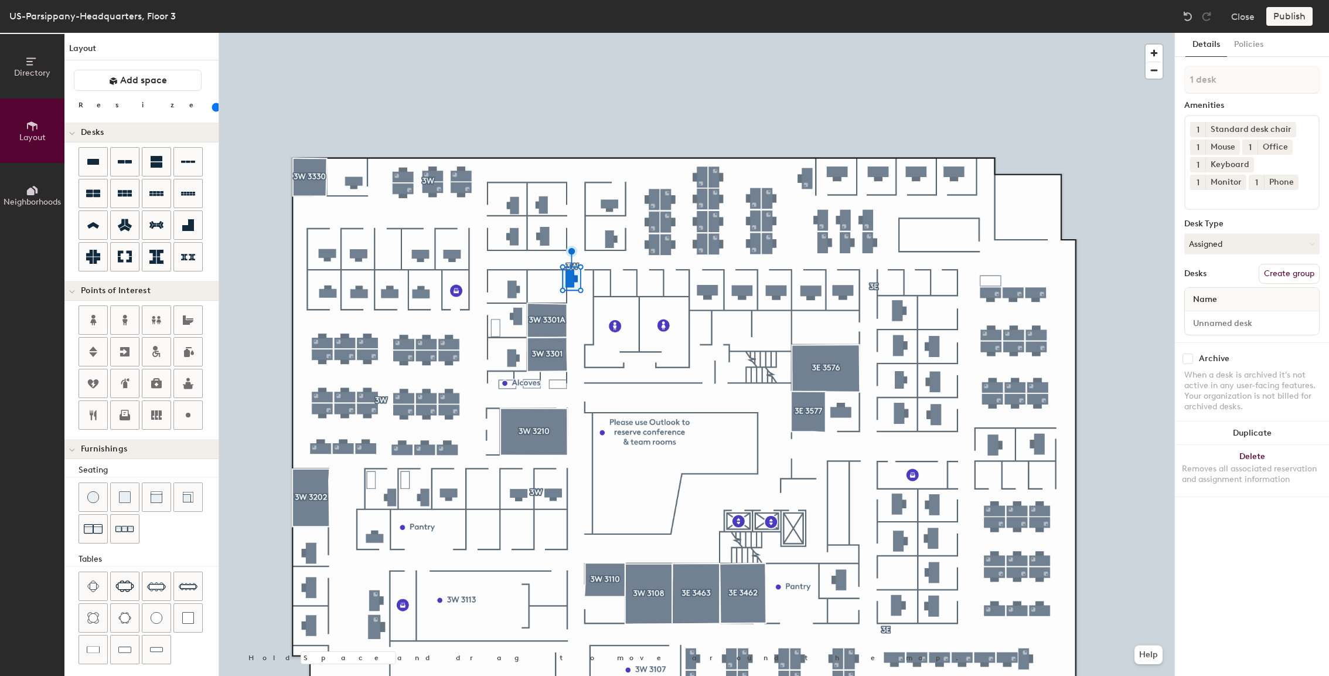
click at [40, 77] on span "Directory" at bounding box center [32, 73] width 36 height 10
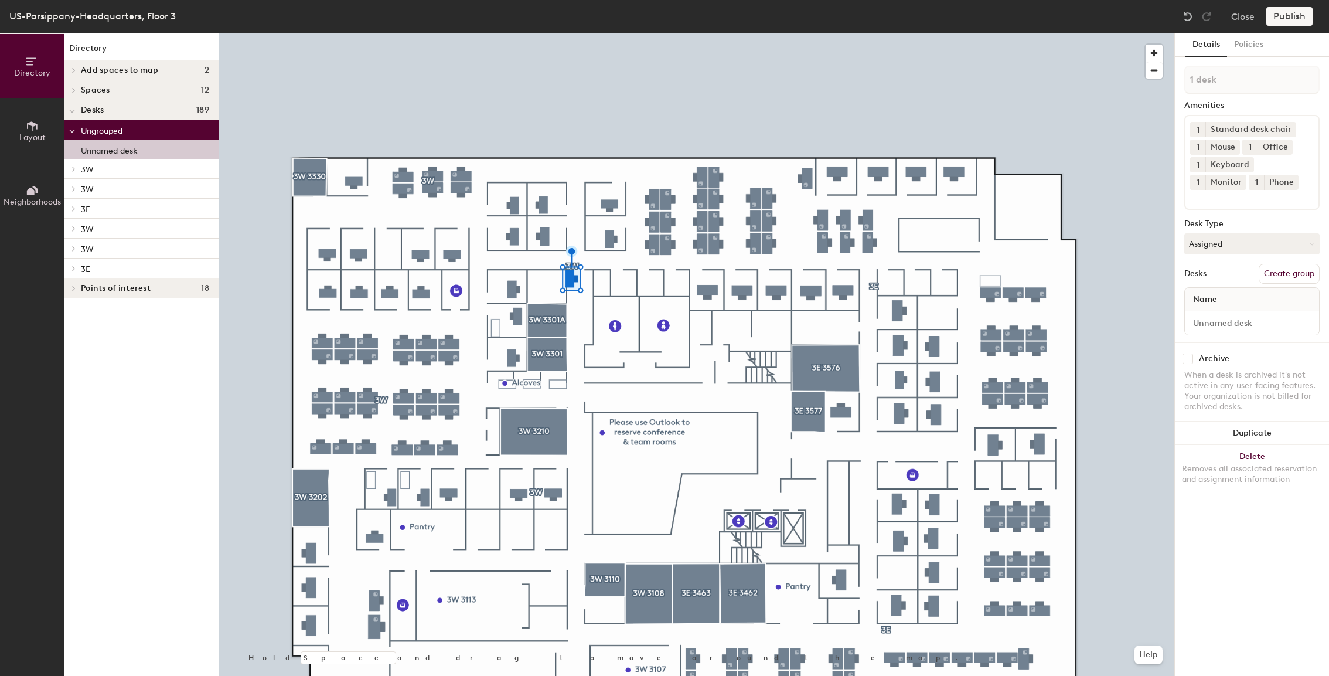
click at [84, 152] on p "Unnamed desk" at bounding box center [109, 148] width 57 height 13
click at [78, 131] on div at bounding box center [71, 129] width 15 height 19
click at [76, 131] on span at bounding box center [73, 130] width 10 height 6
click at [76, 243] on div at bounding box center [71, 247] width 15 height 19
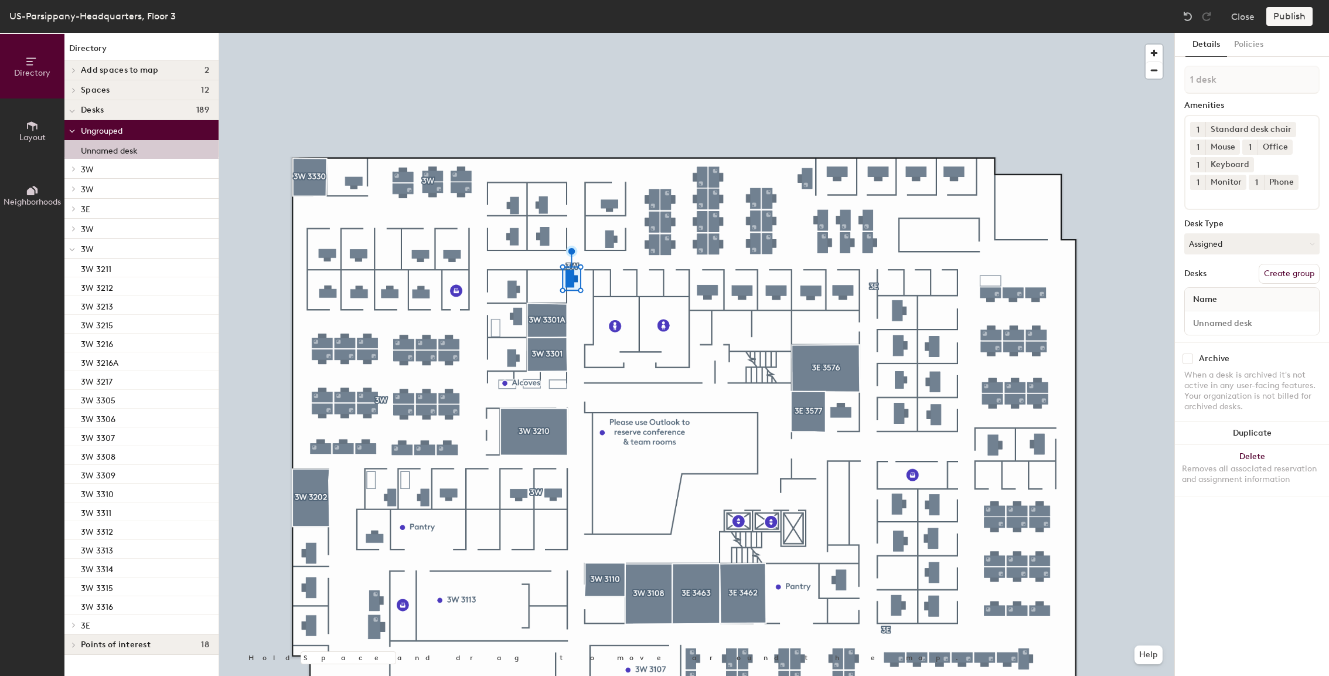
click at [93, 248] on span "3W" at bounding box center [87, 249] width 13 height 10
